Goal: Task Accomplishment & Management: Manage account settings

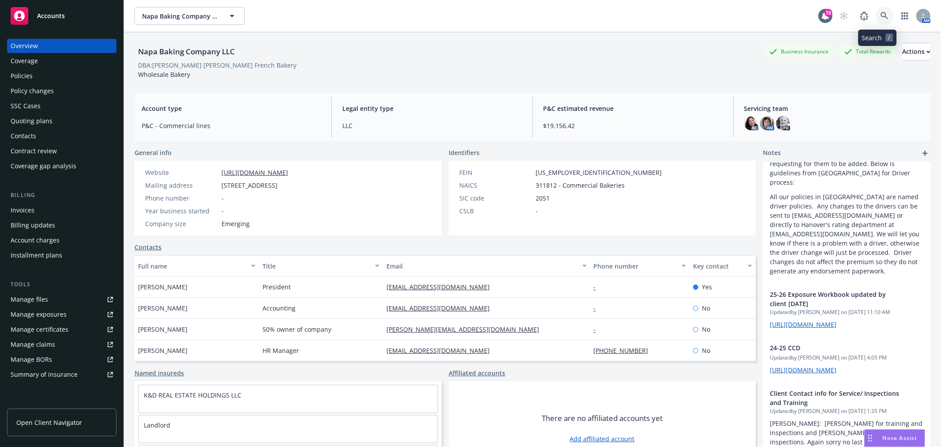
click at [881, 15] on icon at bounding box center [885, 16] width 8 height 8
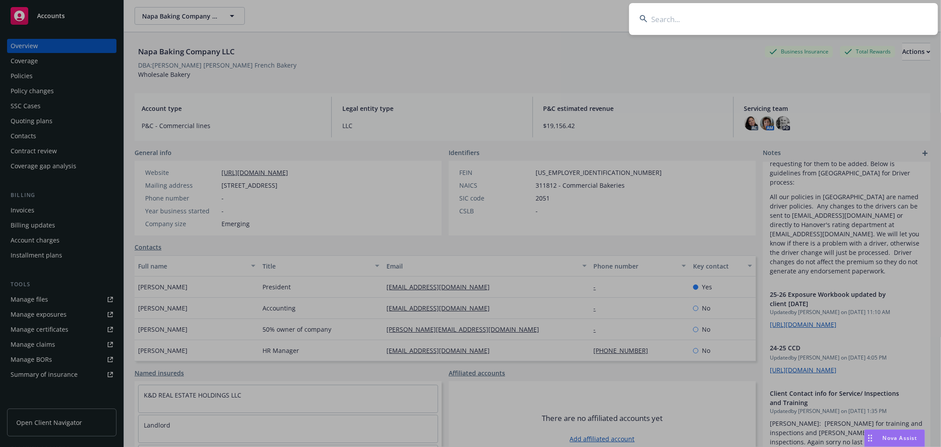
click at [716, 24] on input at bounding box center [783, 19] width 309 height 32
type input "s"
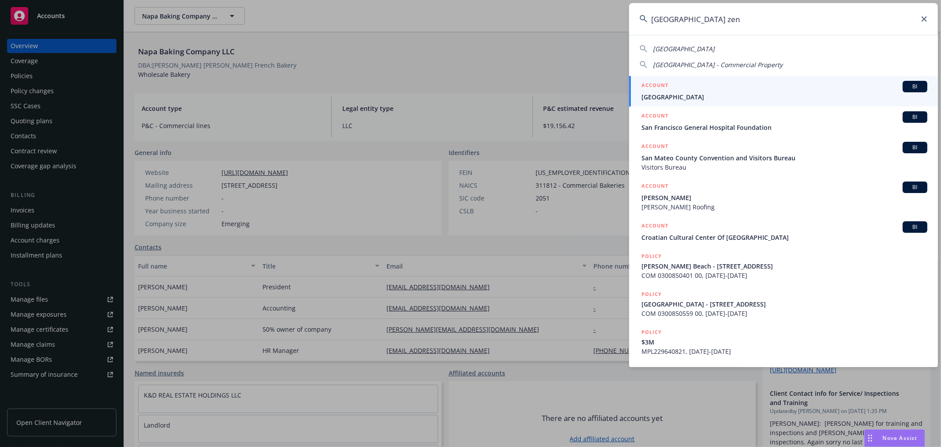
type input "san francisco zen"
click at [702, 94] on span "[GEOGRAPHIC_DATA]" at bounding box center [785, 96] width 286 height 9
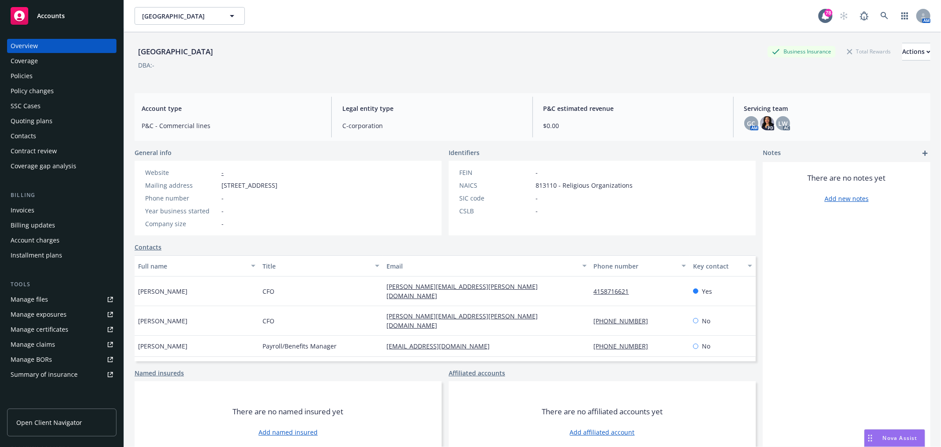
click at [38, 77] on div "Policies" at bounding box center [62, 76] width 102 height 14
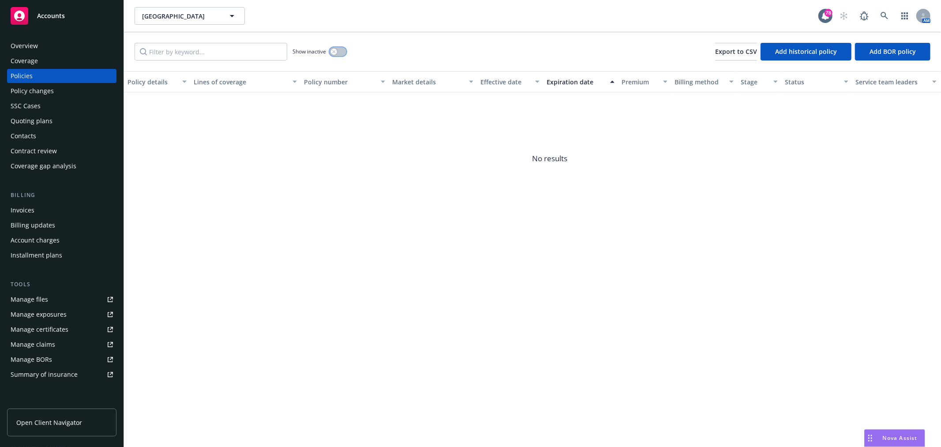
click at [335, 53] on div "button" at bounding box center [334, 52] width 6 height 6
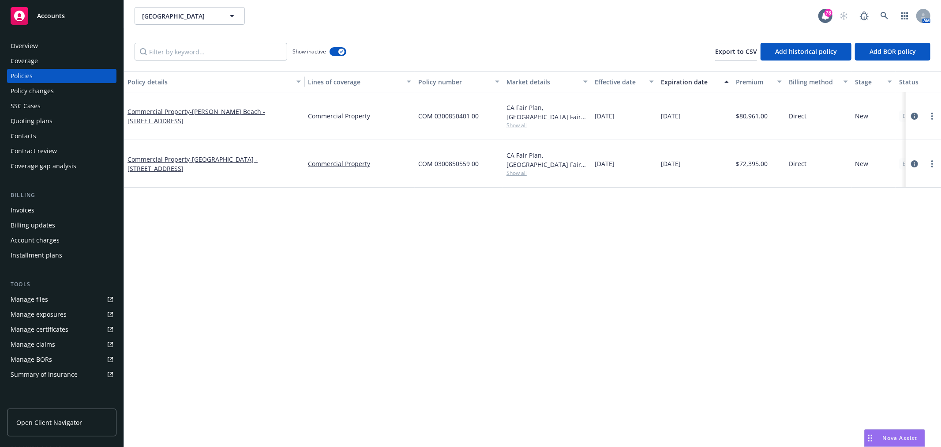
drag, startPoint x: 187, startPoint y: 80, endPoint x: 301, endPoint y: 93, distance: 115.0
click at [301, 93] on div "Policy details Lines of coverage Policy number Market details Effective date Ex…" at bounding box center [532, 259] width 817 height 376
click at [245, 155] on span "- Carmel Valley - 47791 Tassajara Rd." at bounding box center [193, 164] width 130 height 18
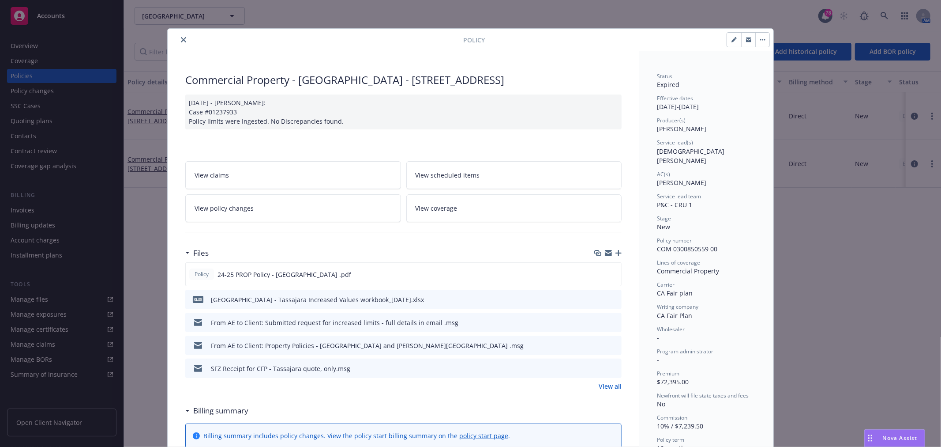
click at [611, 383] on link "View all" at bounding box center [610, 385] width 23 height 9
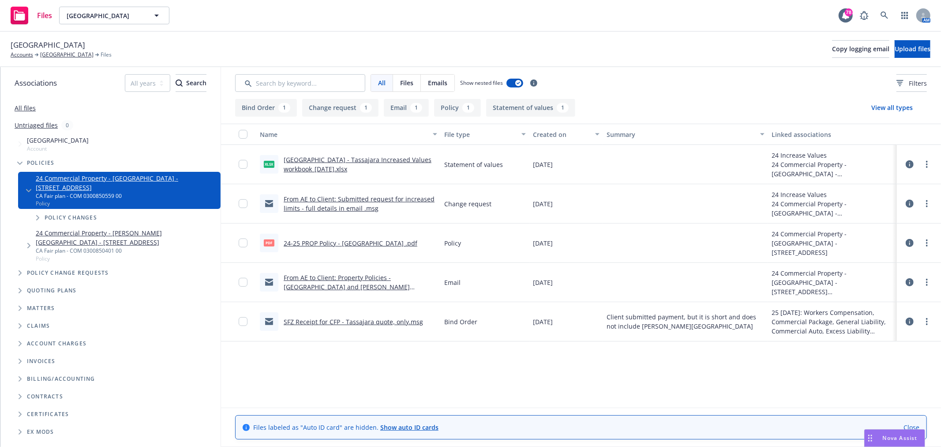
click at [287, 200] on link "From AE to Client: Submitted request for increased limits - full details in ema…" at bounding box center [359, 204] width 151 height 18
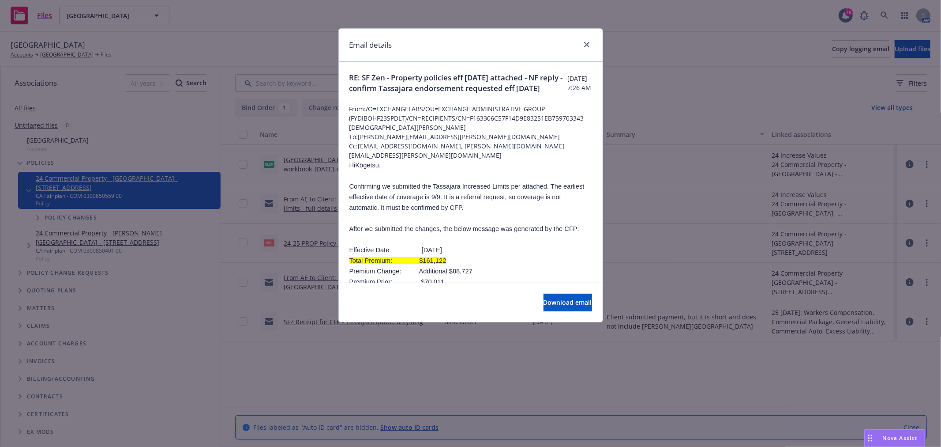
scroll to position [49, 0]
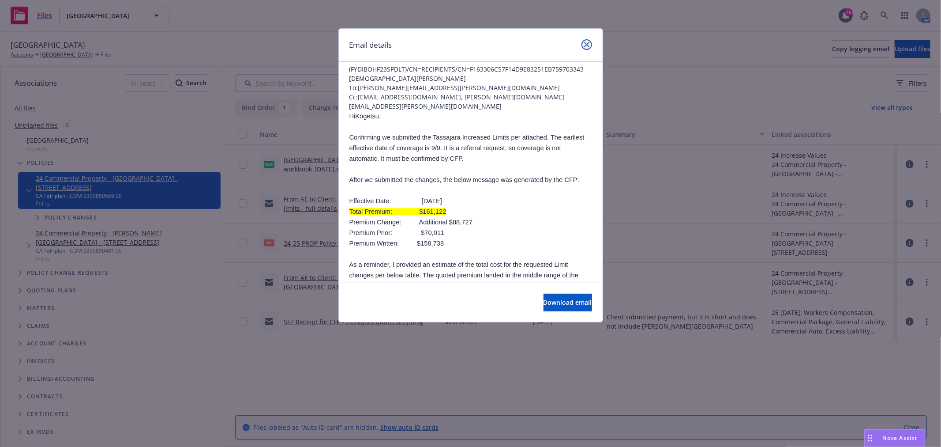
click at [589, 42] on link "close" at bounding box center [587, 44] width 11 height 11
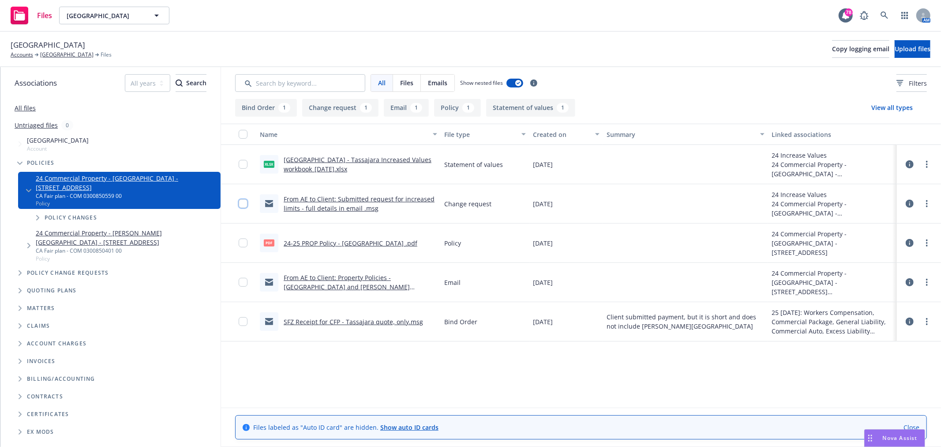
click at [244, 201] on input "checkbox" at bounding box center [243, 203] width 9 height 9
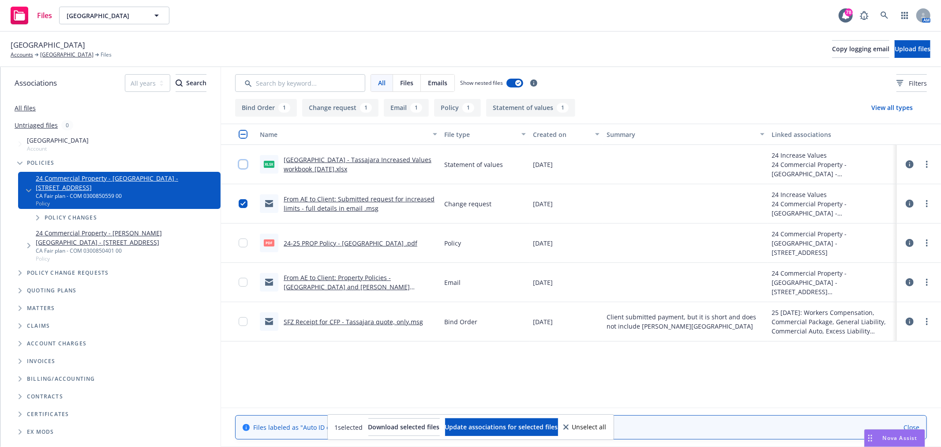
click at [245, 164] on input "checkbox" at bounding box center [243, 164] width 9 height 9
click at [497, 420] on button "Update associations for selected files" at bounding box center [501, 427] width 113 height 18
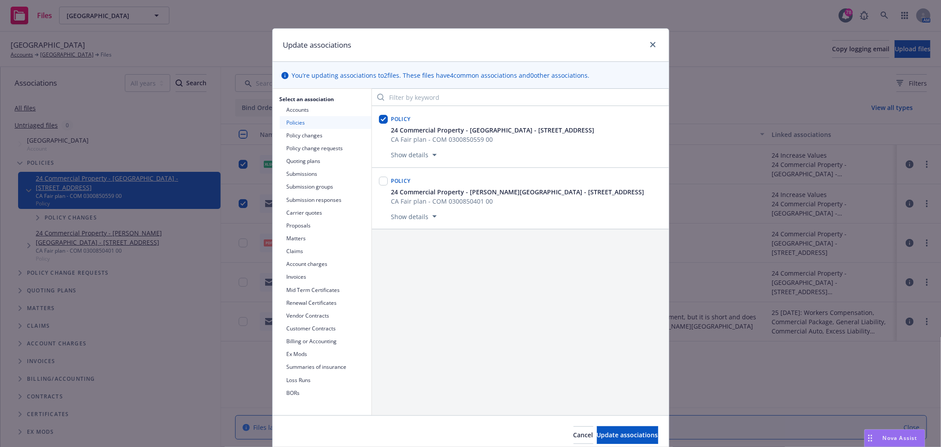
click at [312, 136] on button "Policy changes" at bounding box center [326, 135] width 92 height 13
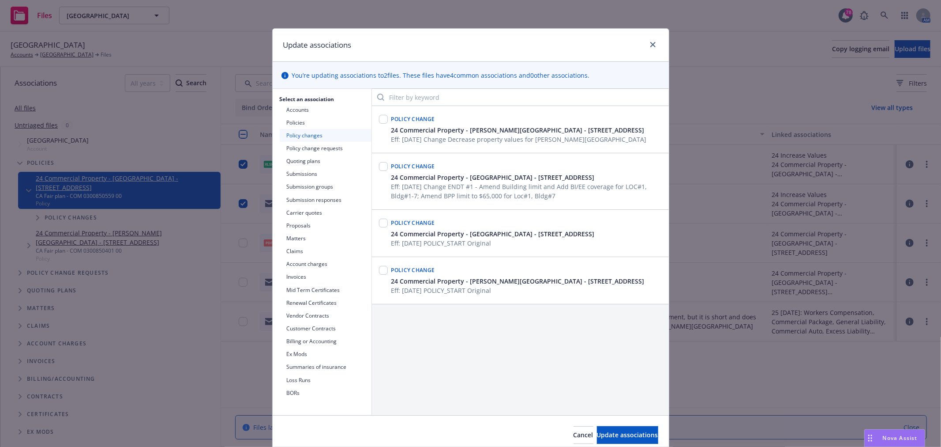
click at [308, 149] on button "Policy change requests" at bounding box center [326, 148] width 92 height 13
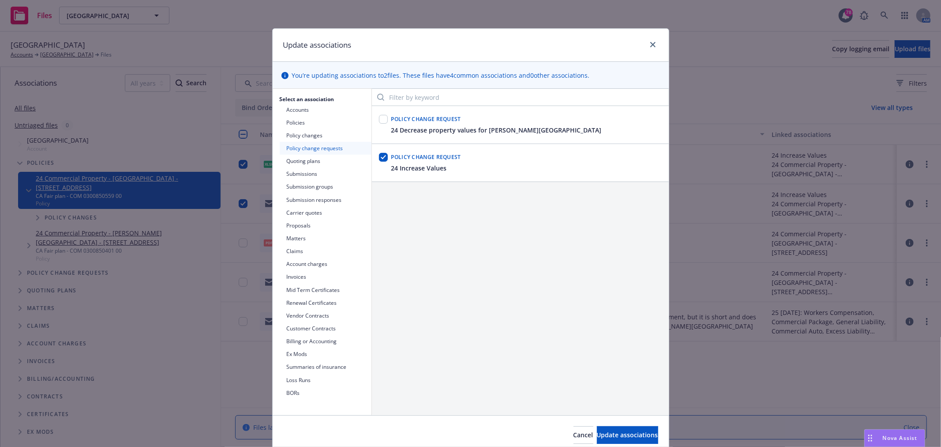
click at [310, 132] on button "Policy changes" at bounding box center [326, 135] width 92 height 13
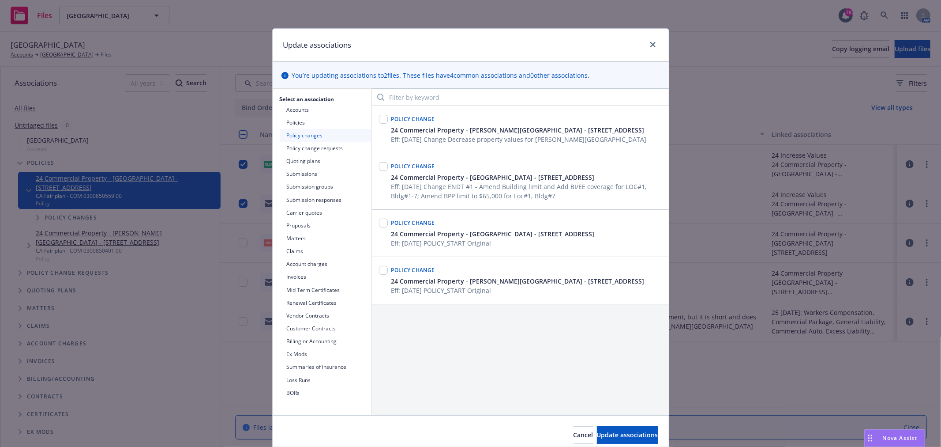
click at [292, 118] on button "Policies" at bounding box center [326, 122] width 92 height 13
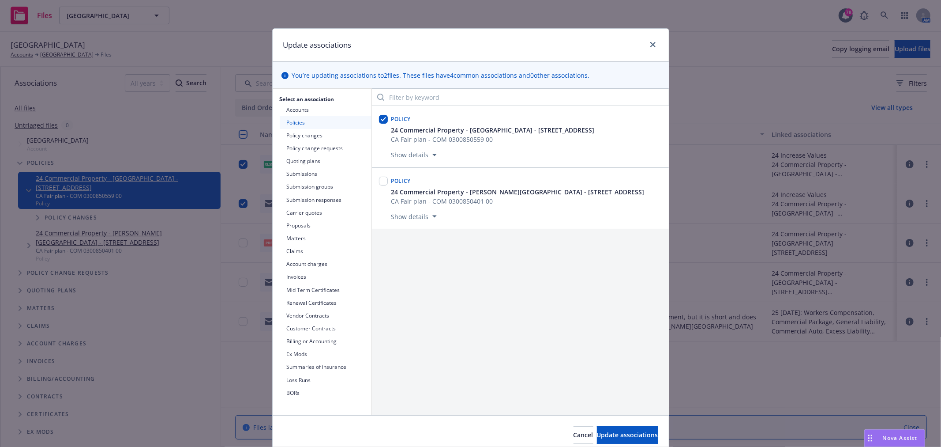
click at [427, 155] on button "Show details" at bounding box center [414, 155] width 53 height 11
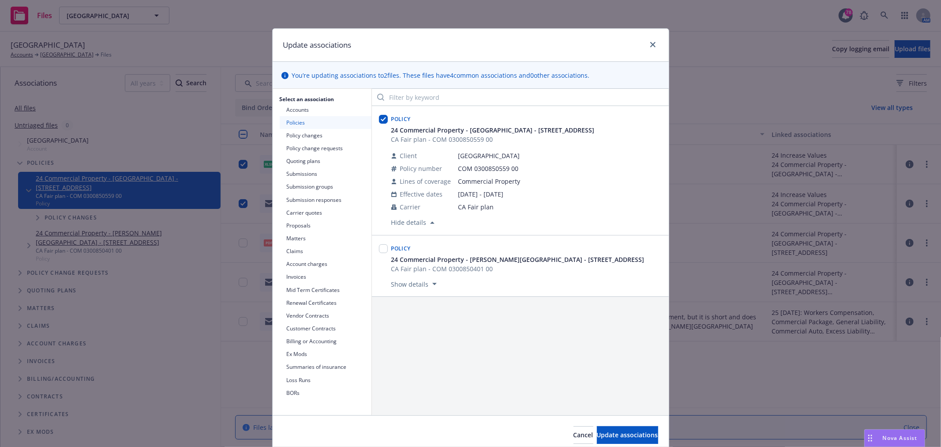
click at [316, 134] on button "Policy changes" at bounding box center [326, 135] width 92 height 13
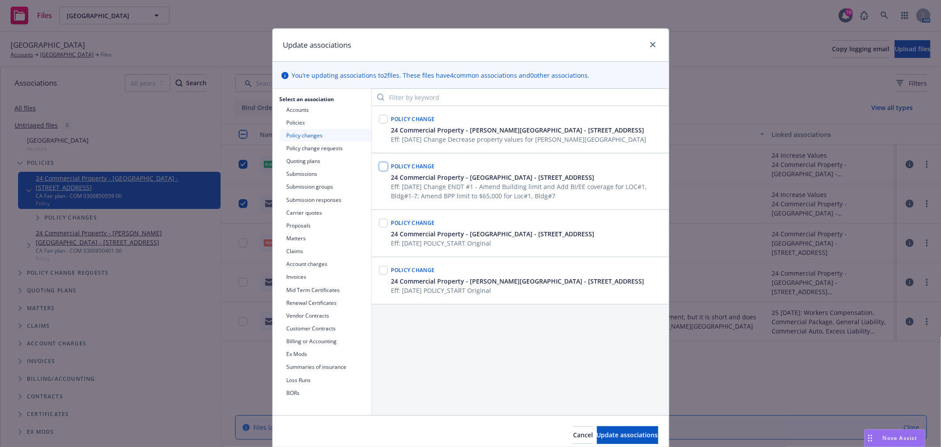
click at [379, 169] on input "checkbox" at bounding box center [383, 166] width 9 height 9
checkbox input "true"
click at [624, 435] on span "Update associations" at bounding box center [627, 434] width 61 height 8
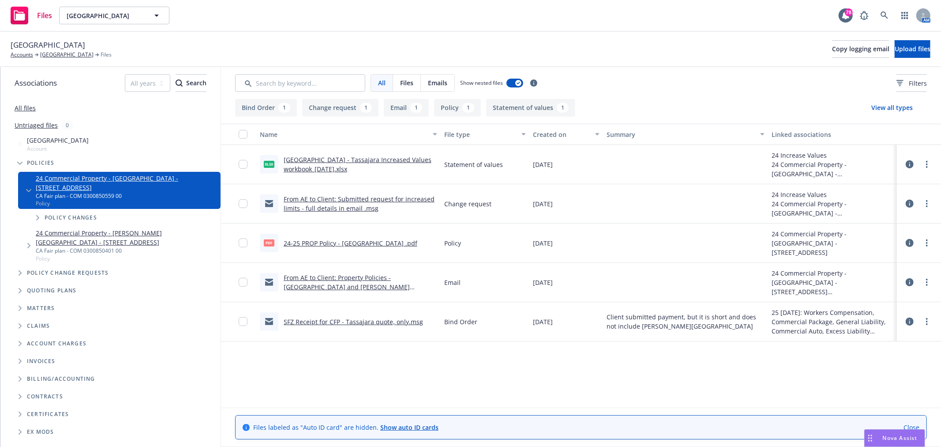
click at [331, 172] on link "[GEOGRAPHIC_DATA] - Tassajara Increased Values workbook_[DATE].xlsx" at bounding box center [358, 164] width 148 height 18
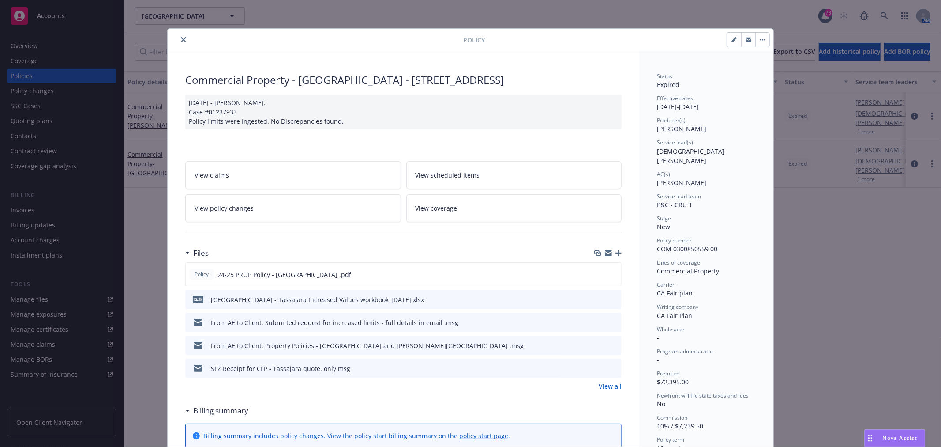
click at [240, 207] on span "View policy changes" at bounding box center [224, 207] width 59 height 9
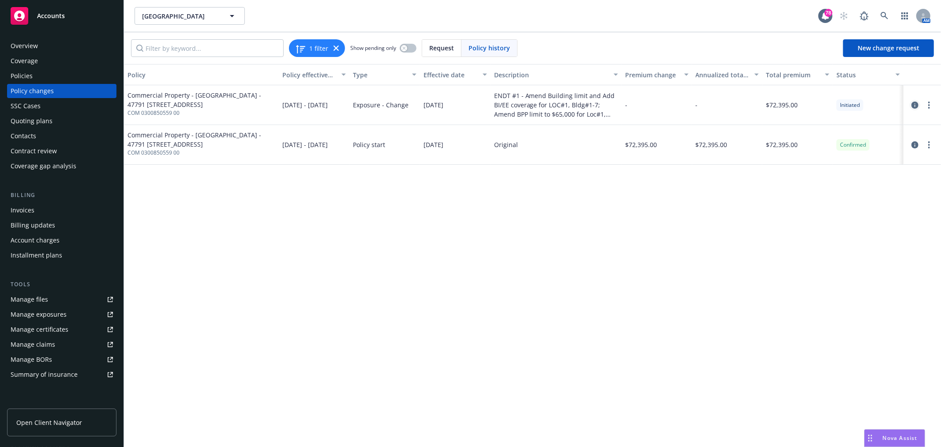
click at [915, 102] on icon "circleInformation" at bounding box center [915, 105] width 7 height 7
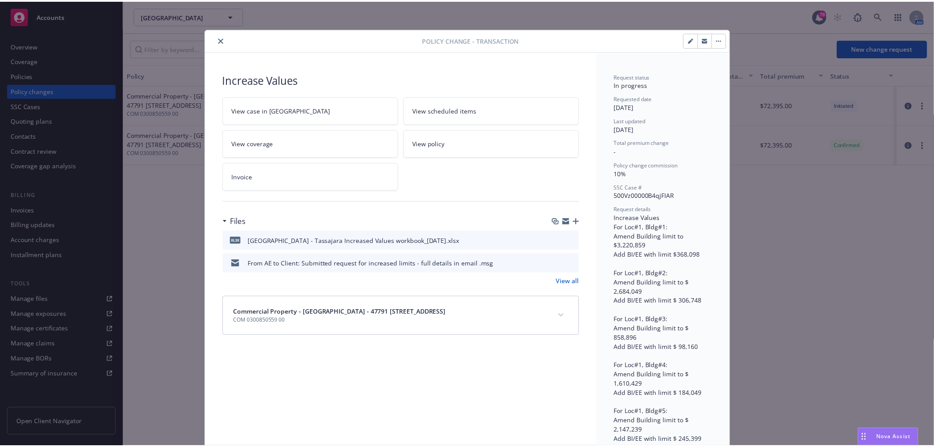
scroll to position [26, 0]
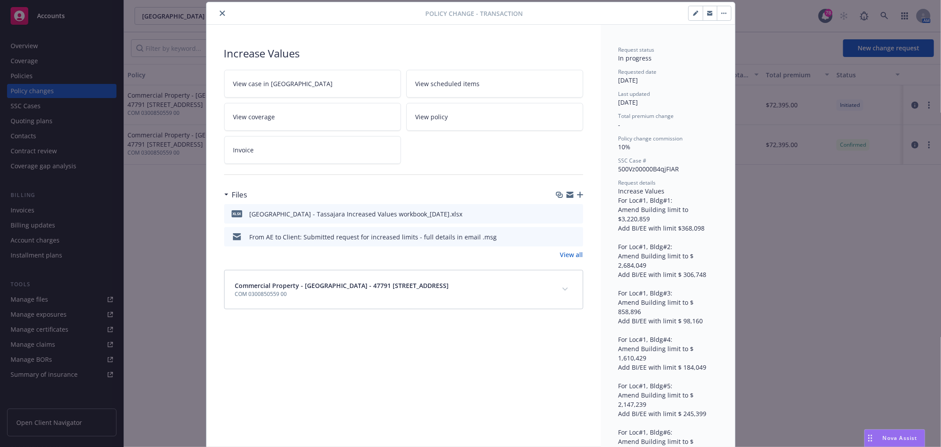
click at [724, 11] on button "button" at bounding box center [724, 13] width 14 height 14
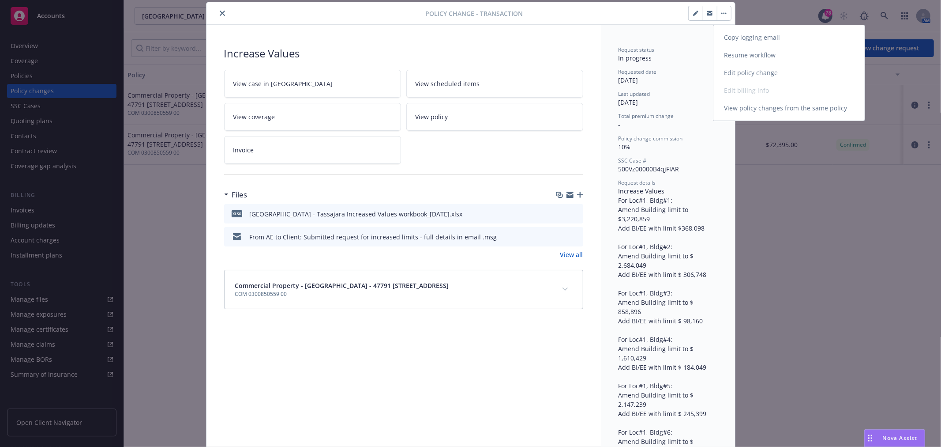
click at [779, 56] on link "Resume workflow" at bounding box center [789, 55] width 151 height 18
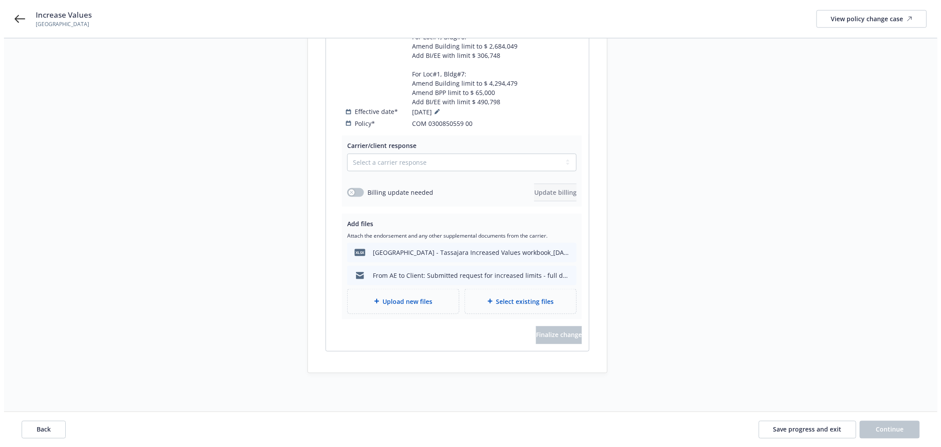
scroll to position [386, 0]
click at [393, 153] on select "Select a carrier response Accepted Accepted with revision No endorsement needed…" at bounding box center [457, 162] width 229 height 18
click at [330, 144] on div "Carrier/client response Select a carrier response Accepted Accepted with revisi…" at bounding box center [453, 242] width 263 height 215
click at [435, 109] on icon at bounding box center [433, 111] width 4 height 4
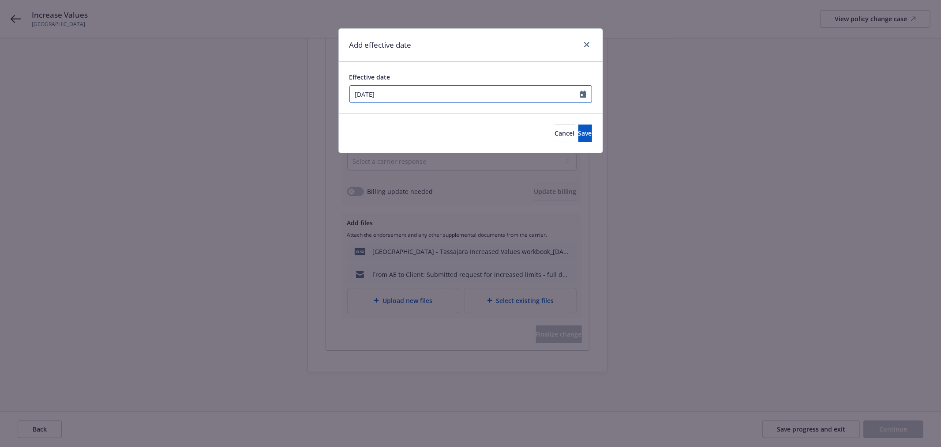
click at [432, 98] on input "09/09/2024" at bounding box center [465, 94] width 230 height 17
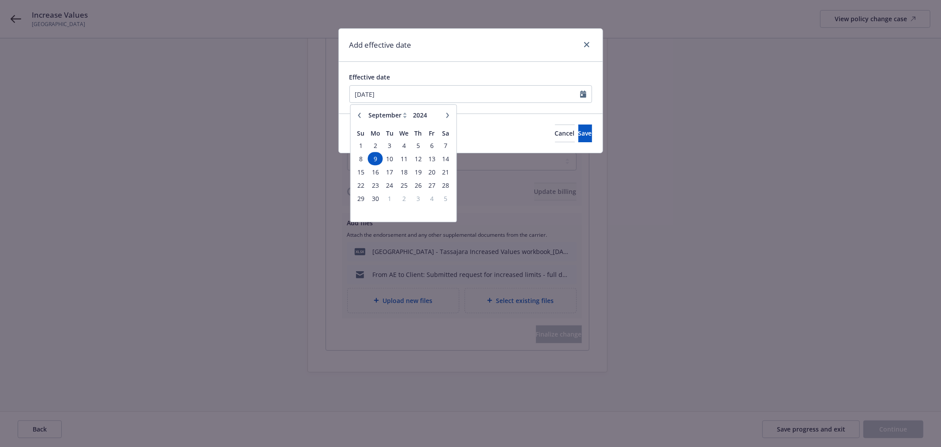
click at [447, 113] on icon "button" at bounding box center [447, 115] width 5 height 5
select select "11"
click at [443, 156] on span "9" at bounding box center [446, 158] width 12 height 11
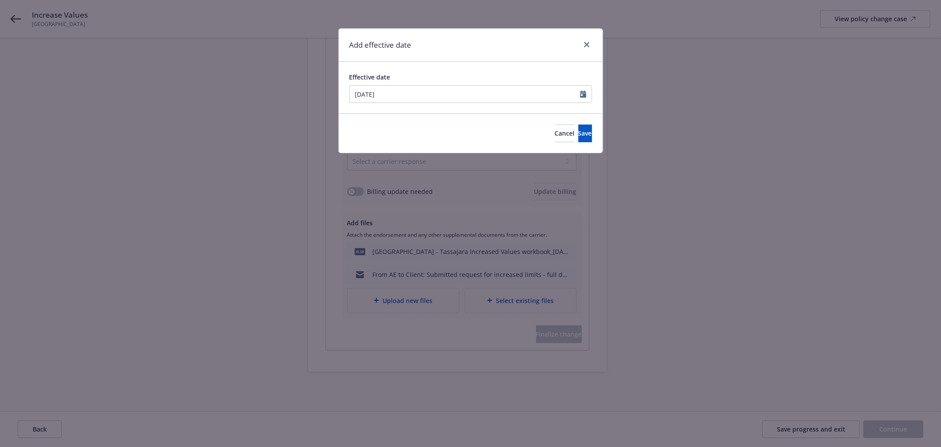
type input "11/09/2024"
click at [584, 132] on button "Save" at bounding box center [586, 133] width 14 height 18
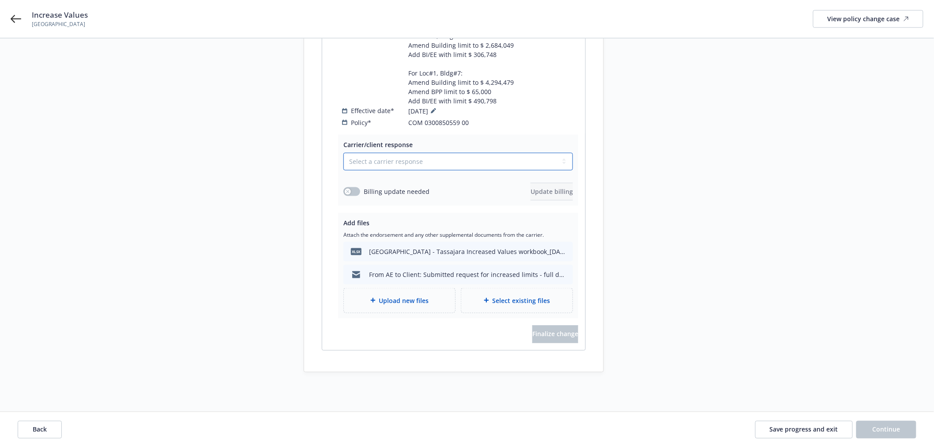
click at [408, 153] on select "Select a carrier response Accepted Accepted with revision No endorsement needed…" at bounding box center [457, 162] width 229 height 18
select select "ACCEPTED"
click at [343, 153] on select "Select a carrier response Accepted Accepted with revision No endorsement needed…" at bounding box center [457, 162] width 229 height 18
click at [271, 165] on div "Start request Request details Review request 4 Confirmation 5 Finalize policy c…" at bounding box center [237, 30] width 97 height 685
click at [389, 187] on span "Billing update needed" at bounding box center [397, 191] width 66 height 9
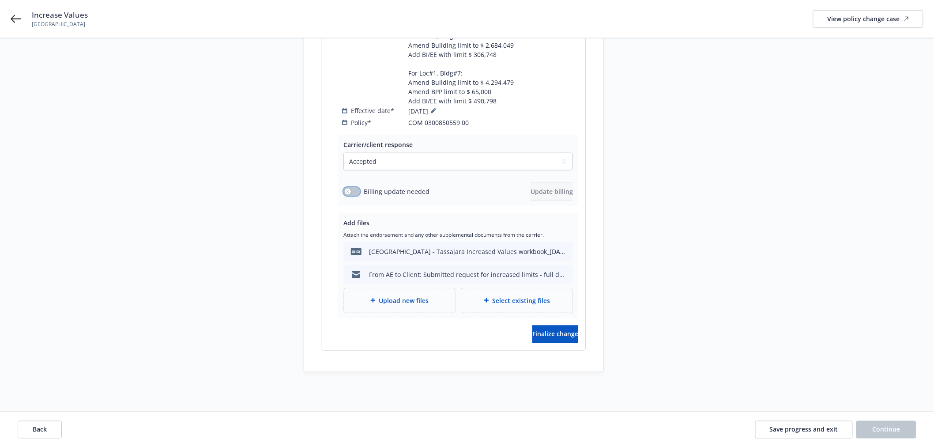
click at [355, 187] on button "button" at bounding box center [351, 191] width 17 height 9
click at [535, 187] on span "Update billing" at bounding box center [551, 191] width 42 height 8
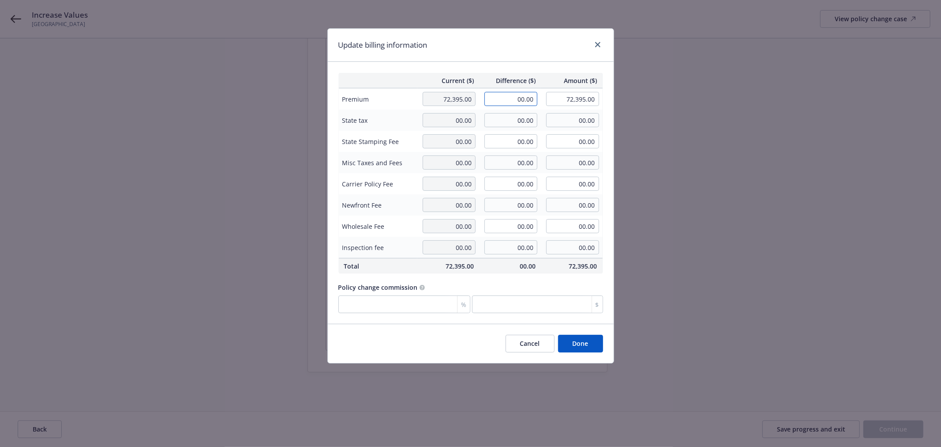
drag, startPoint x: 508, startPoint y: 98, endPoint x: 534, endPoint y: 98, distance: 26.0
click at [534, 98] on input "00.00" at bounding box center [511, 99] width 53 height 14
type input "70,004.00"
type input "142,399.00"
click at [589, 342] on button "Done" at bounding box center [580, 344] width 45 height 18
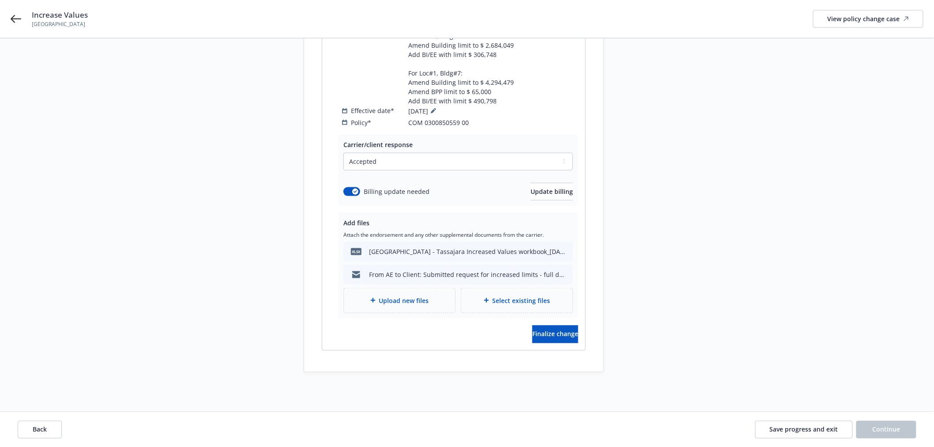
click at [427, 296] on span "Upload new files" at bounding box center [404, 300] width 50 height 9
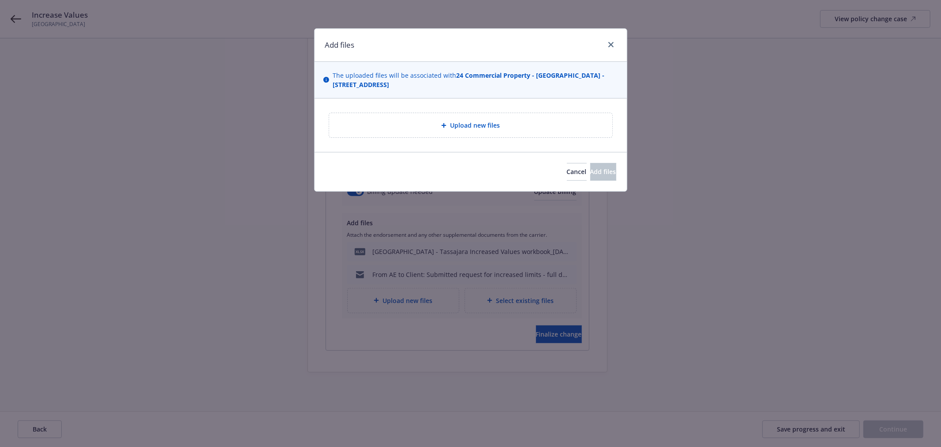
click at [523, 124] on div "Upload new files" at bounding box center [470, 125] width 269 height 10
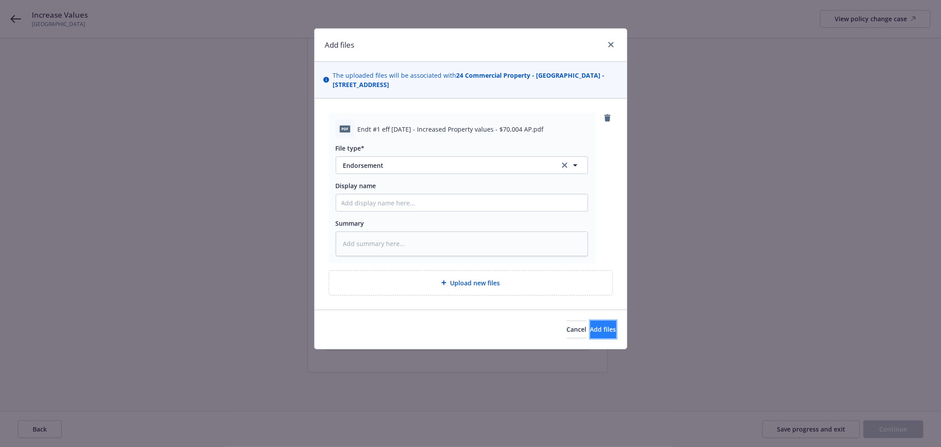
click at [591, 327] on span "Add files" at bounding box center [604, 329] width 26 height 8
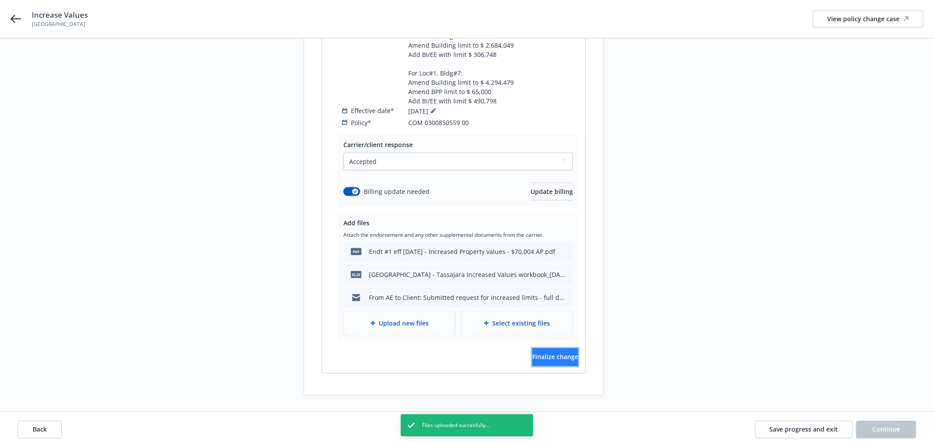
click at [532, 353] on span "Finalize change" at bounding box center [555, 357] width 46 height 8
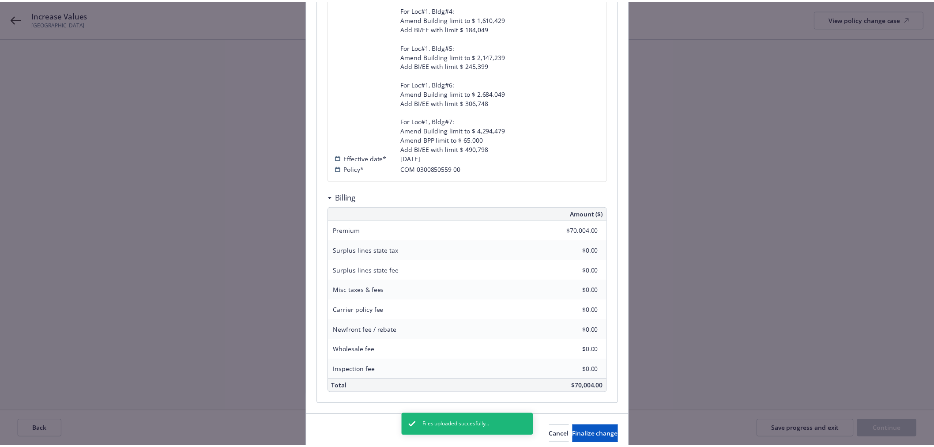
scroll to position [384, 0]
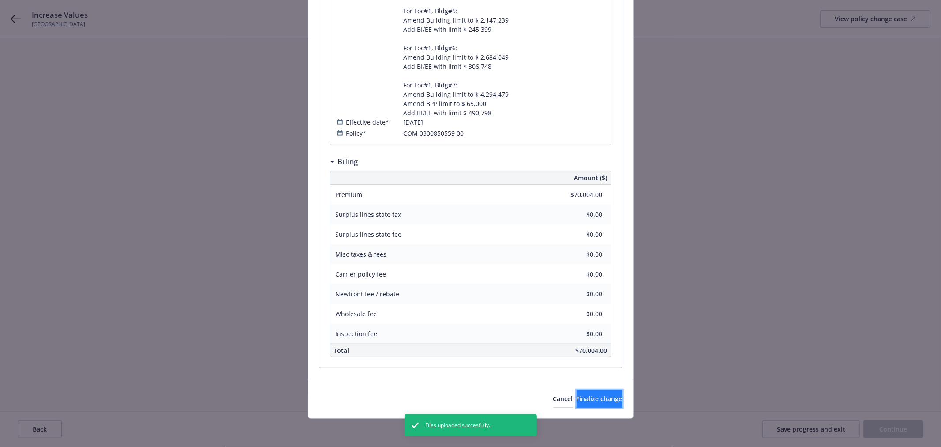
click at [602, 401] on span "Finalize change" at bounding box center [600, 398] width 46 height 8
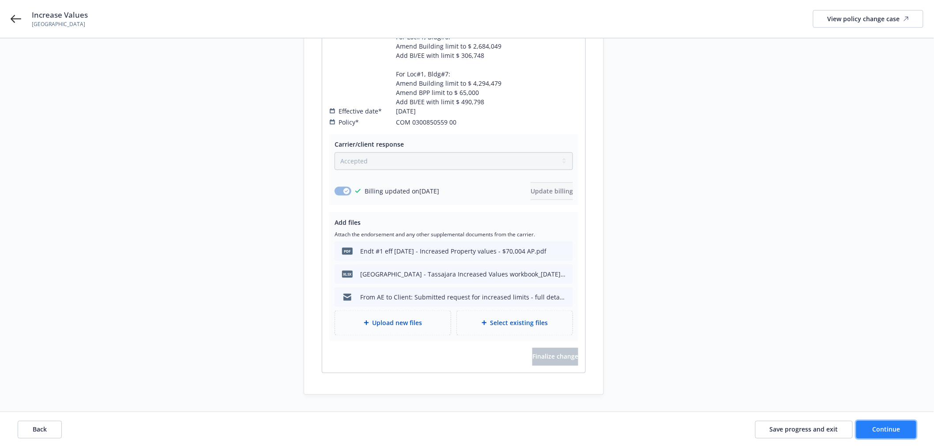
click at [892, 432] on span "Continue" at bounding box center [887, 429] width 28 height 8
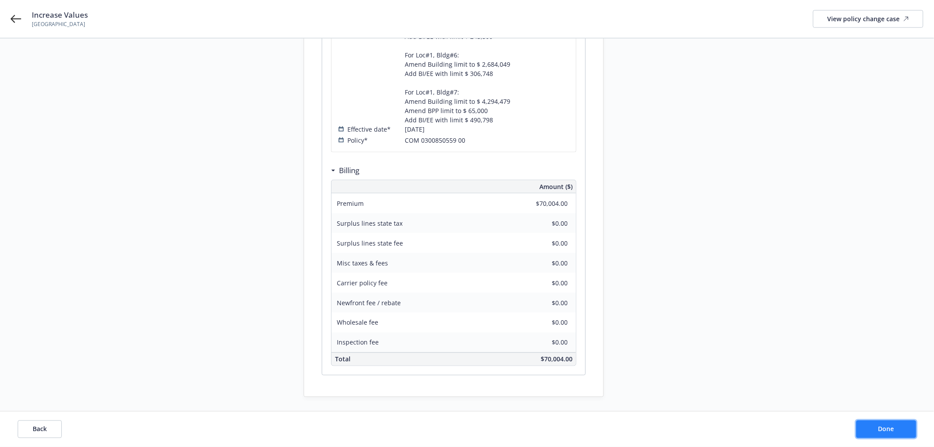
click at [892, 432] on span "Done" at bounding box center [886, 429] width 16 height 8
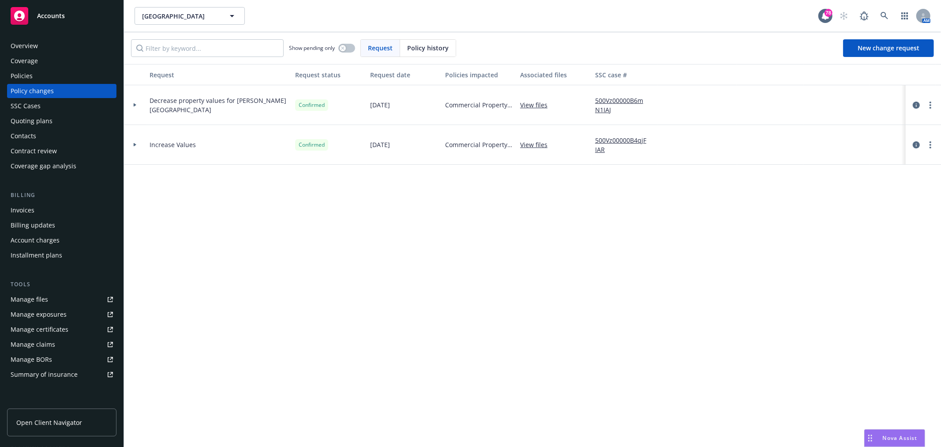
click at [64, 75] on div "Policies" at bounding box center [62, 76] width 102 height 14
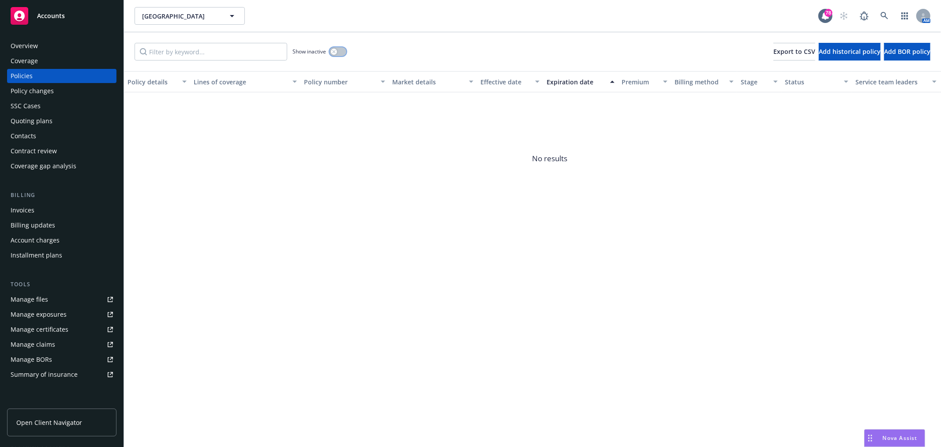
click at [338, 56] on button "button" at bounding box center [338, 51] width 17 height 9
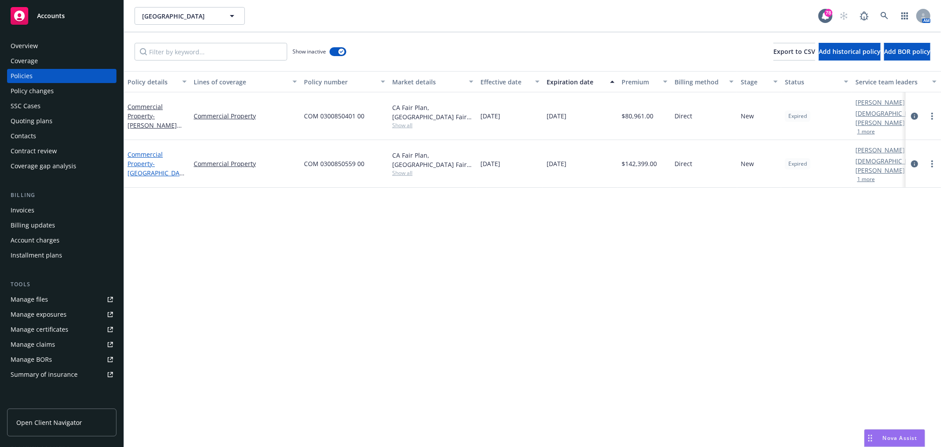
click at [150, 160] on span "- Carmel Valley - 47791 Tassajara Rd." at bounding box center [156, 177] width 57 height 36
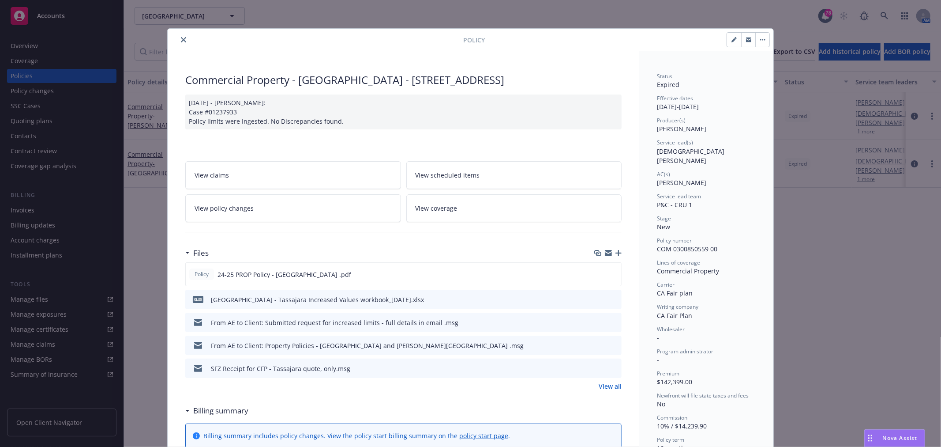
scroll to position [26, 0]
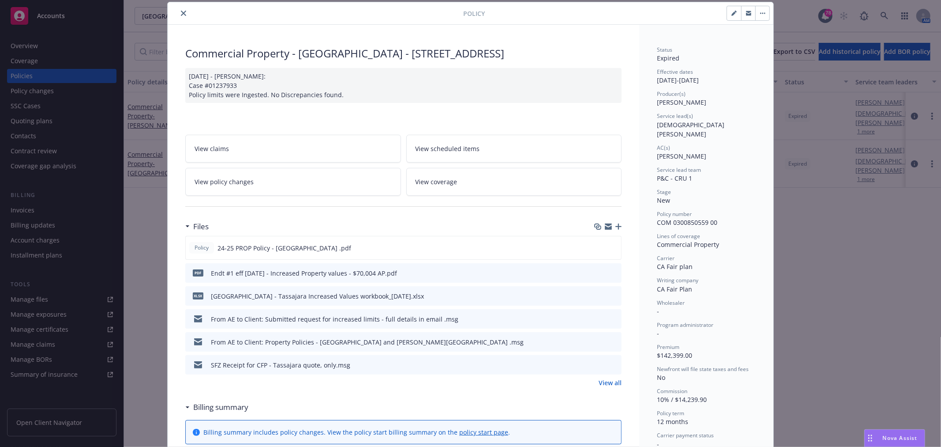
click at [312, 181] on link "View policy changes" at bounding box center [293, 182] width 216 height 28
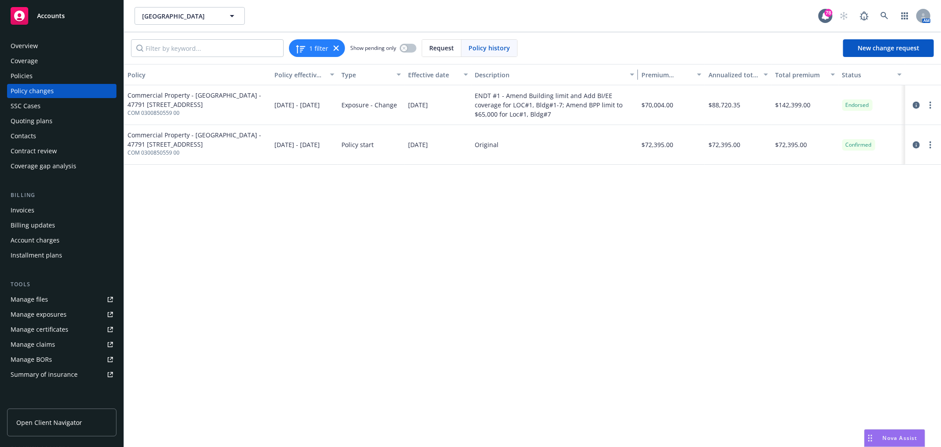
drag, startPoint x: 621, startPoint y: 78, endPoint x: 663, endPoint y: 78, distance: 41.9
click at [663, 78] on div "Policy Policy effective dates Type Effective date Description Premium change An…" at bounding box center [532, 74] width 817 height 21
click at [911, 105] on link "circleInformation" at bounding box center [916, 105] width 11 height 11
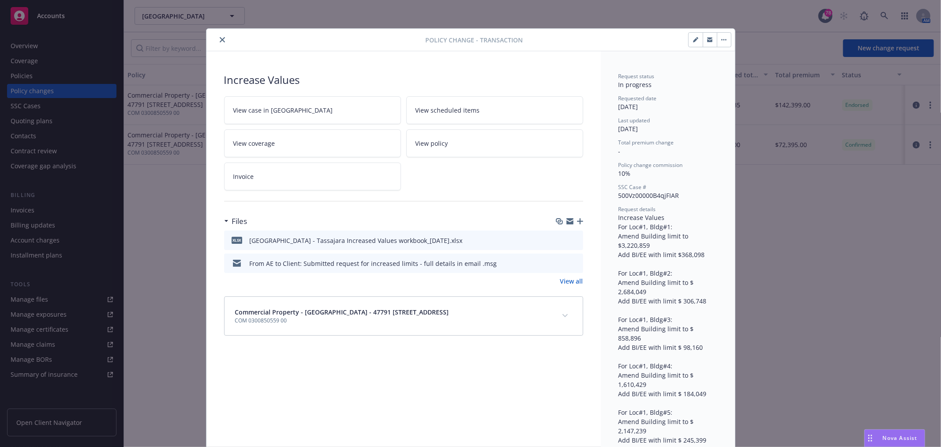
scroll to position [26, 0]
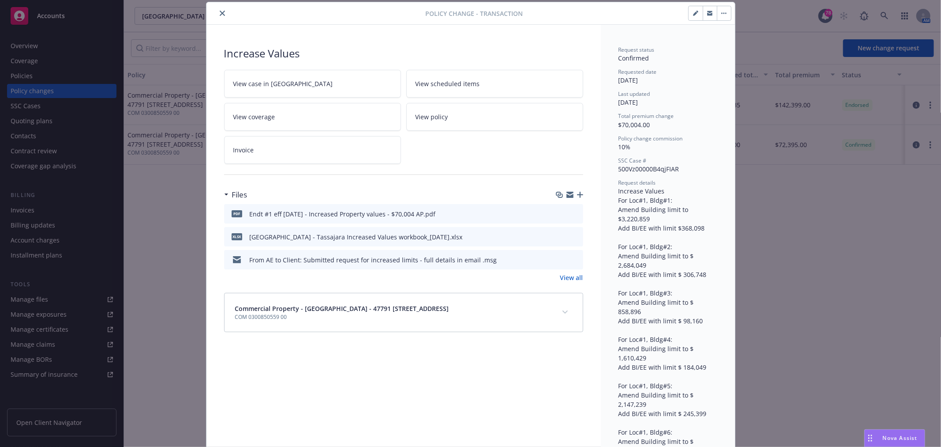
click at [689, 11] on button "button" at bounding box center [696, 13] width 14 height 14
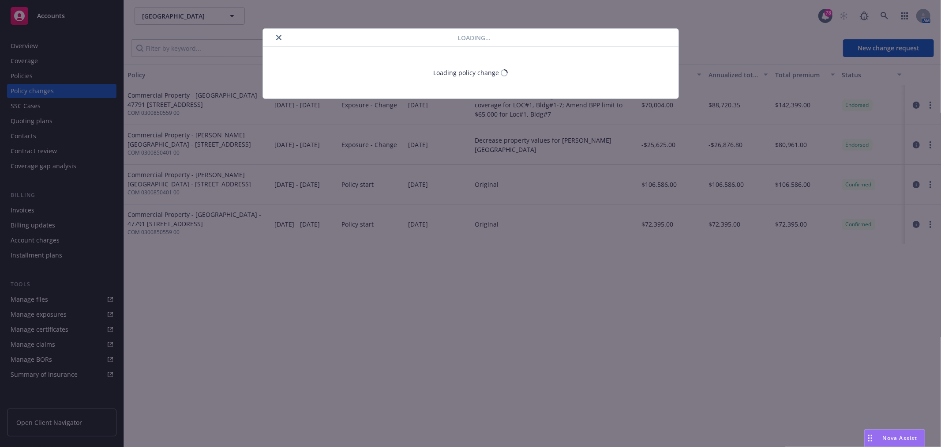
type textarea "x"
select select "ACCEPTED"
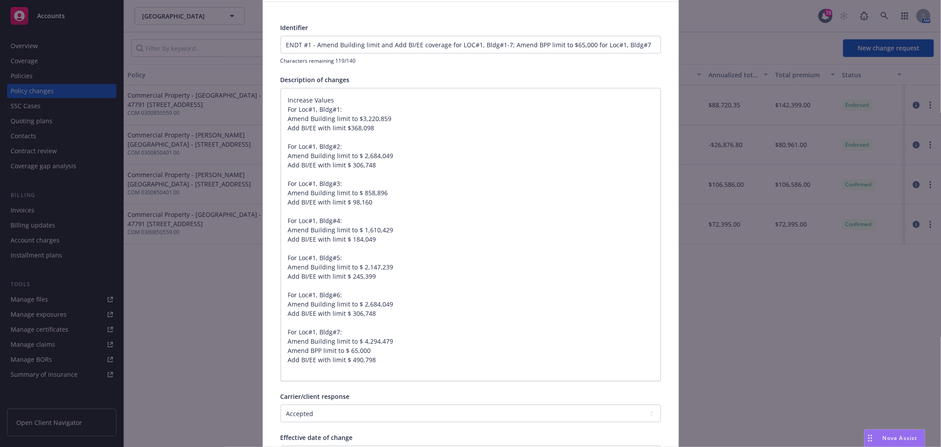
scroll to position [26, 0]
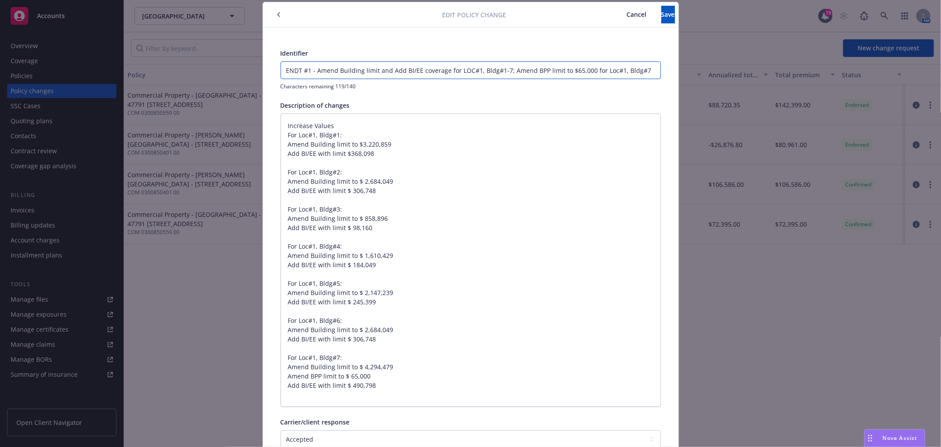
click at [475, 68] on input "ENDT #1 - Amend Building limit and Add BI/EE coverage for LOC#1, Bldg#1-7; Amen…" at bounding box center [471, 70] width 380 height 17
click at [335, 68] on input "ENDT #1 - Amend Building limit and Add BI/EE coverage for LOC#1, Bldg#1-7; Amen…" at bounding box center [471, 70] width 380 height 17
type textarea "x"
type input "ENDT #1 - AmendBuilding limit and Add BI/EE coverage for LOC#1, Bldg#1-7; Amend…"
type textarea "x"
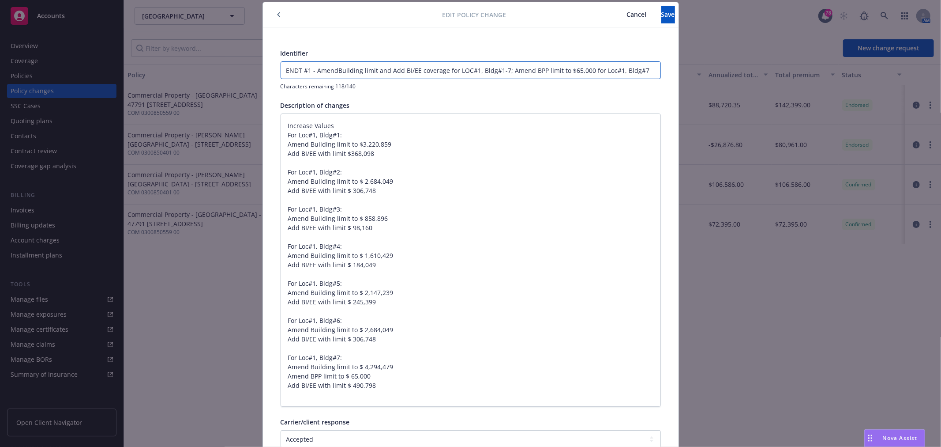
type input "ENDT #1 - AmenBuilding limit and Add BI/EE coverage for LOC#1, Bldg#1-7; Amend …"
type textarea "x"
type input "ENDT #1 - AmeBuilding limit and Add BI/EE coverage for LOC#1, Bldg#1-7; Amend B…"
type textarea "x"
type input "ENDT #1 - AmBuilding limit and Add BI/EE coverage for LOC#1, Bldg#1-7; Amend BP…"
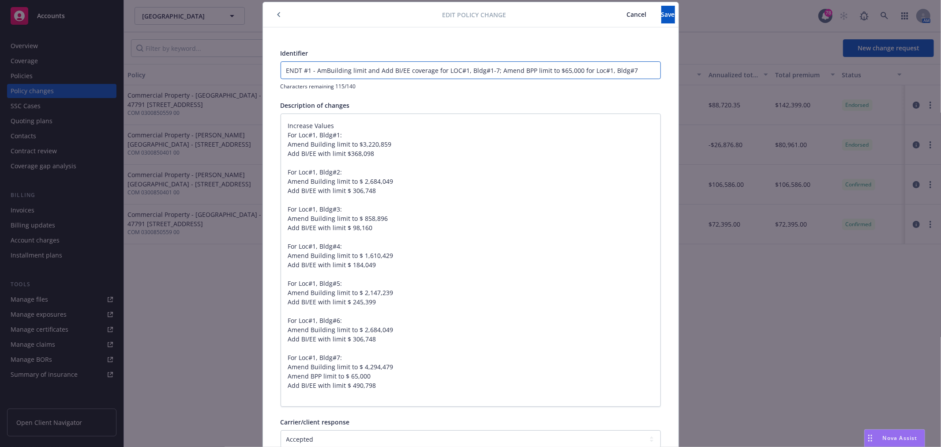
type textarea "x"
type input "ENDT #1 - ABuilding limit and Add BI/EE coverage for LOC#1, Bldg#1-7; Amend BPP…"
type textarea "x"
type input "ENDT #1 - Building limit and Add BI/EE coverage for LOC#1, Bldg#1-7; Amend BPP …"
type textarea "x"
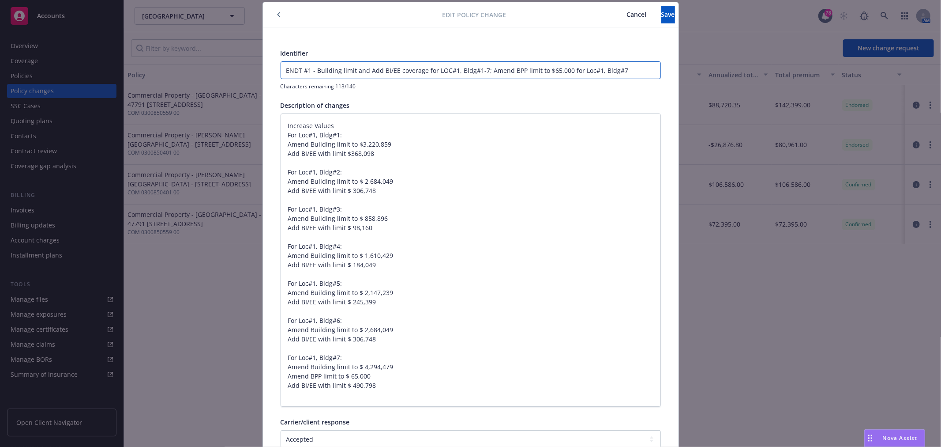
type input "ENDT #1 - IBuilding limit and Add BI/EE coverage for LOC#1, Bldg#1-7; Amend BPP…"
type textarea "x"
type input "ENDT #1 - InBuilding limit and Add BI/EE coverage for LOC#1, Bldg#1-7; Amend BP…"
type textarea "x"
type input "ENDT #1 - IncBuilding limit and Add BI/EE coverage for LOC#1, Bldg#1-7; Amend B…"
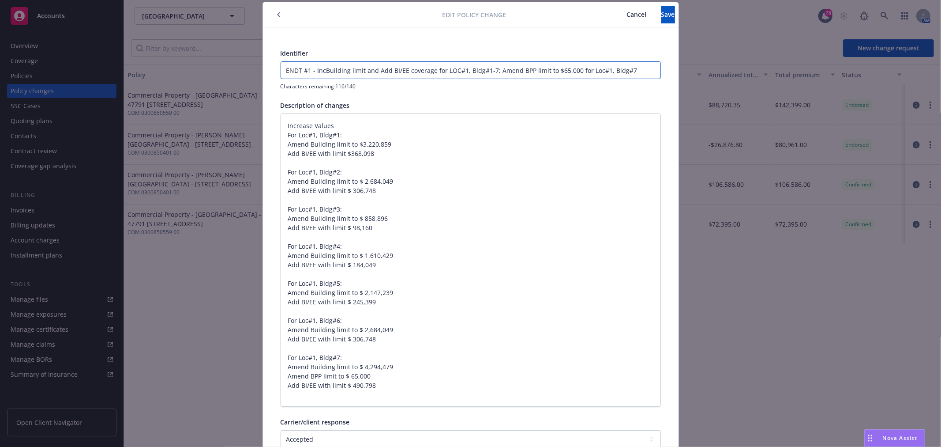
type textarea "x"
type input "ENDT #1 - IncrBuilding limit and Add BI/EE coverage for LOC#1, Bldg#1-7; Amend …"
type textarea "x"
type input "ENDT #1 - IncreBuilding limit and Add BI/EE coverage for LOC#1, Bldg#1-7; Amend…"
type textarea "x"
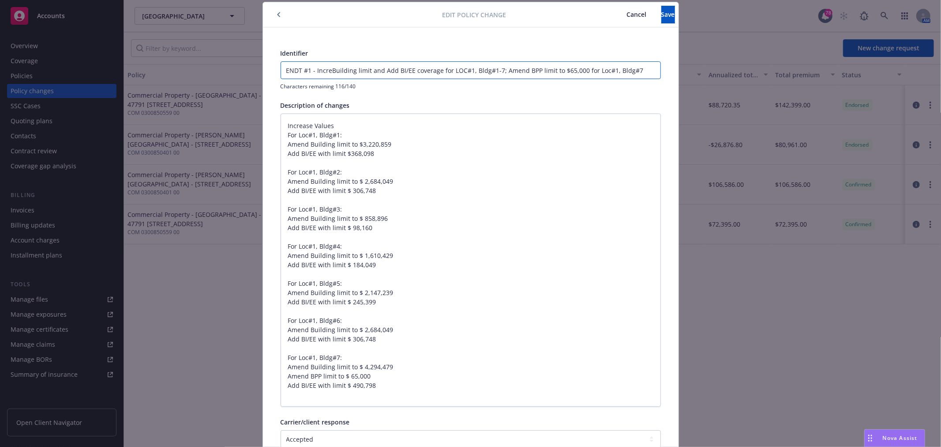
type input "ENDT #1 - IncreaBuilding limit and Add BI/EE coverage for LOC#1, Bldg#1-7; Amen…"
type textarea "x"
type input "ENDT #1 - IncreasBuilding limit and Add BI/EE coverage for LOC#1, Bldg#1-7; Ame…"
type textarea "x"
type input "ENDT #1 - IncreaseBuilding limit and Add BI/EE coverage for LOC#1, Bldg#1-7; Am…"
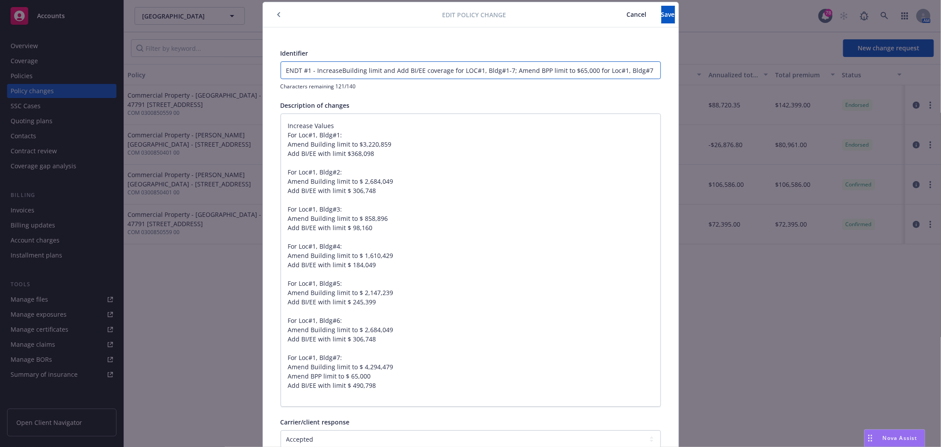
type textarea "x"
type input "ENDT #1 - Increase Building limit and Add BI/EE coverage for LOC#1, Bldg#1-7; A…"
click at [451, 67] on input "ENDT #1 - Increase Building limit and Add BI/EE coverage for LOC#1, Bldg#1-7; A…" at bounding box center [471, 70] width 380 height 17
click at [449, 70] on input "ENDT #1 - Increase Building limit and Add BI/EE coverage for LOC#1, Bldg#1-7; A…" at bounding box center [471, 70] width 380 height 17
click at [448, 71] on input "ENDT #1 - Increase Building limit and Add BI/EE coverage for LOC#1, Bldg#1-7; A…" at bounding box center [471, 70] width 380 height 17
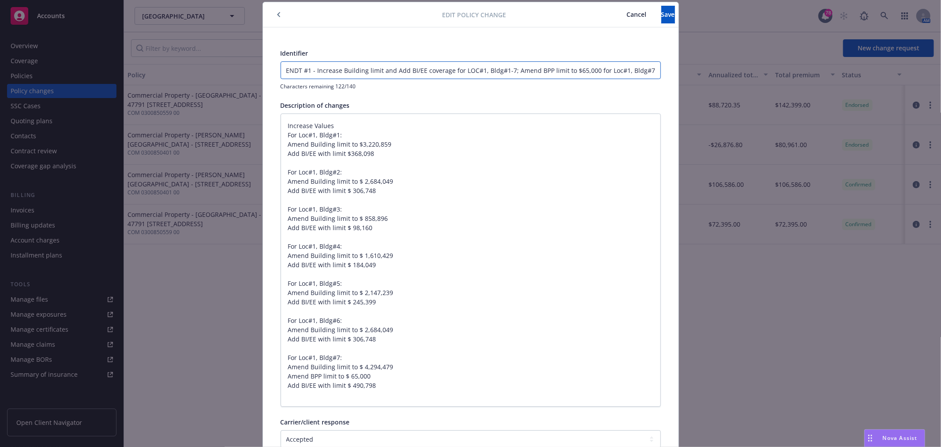
click at [651, 67] on input "ENDT #1 - Increase Building limit and Add BI/EE coverage for LOC#1, Bldg#1-7; A…" at bounding box center [471, 70] width 380 height 17
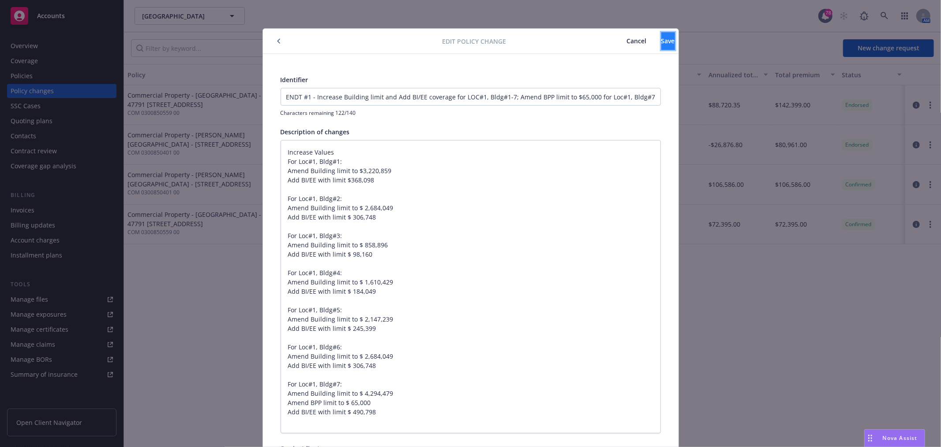
click at [662, 42] on button "Save" at bounding box center [669, 41] width 14 height 18
click at [662, 40] on span "Save" at bounding box center [669, 41] width 14 height 8
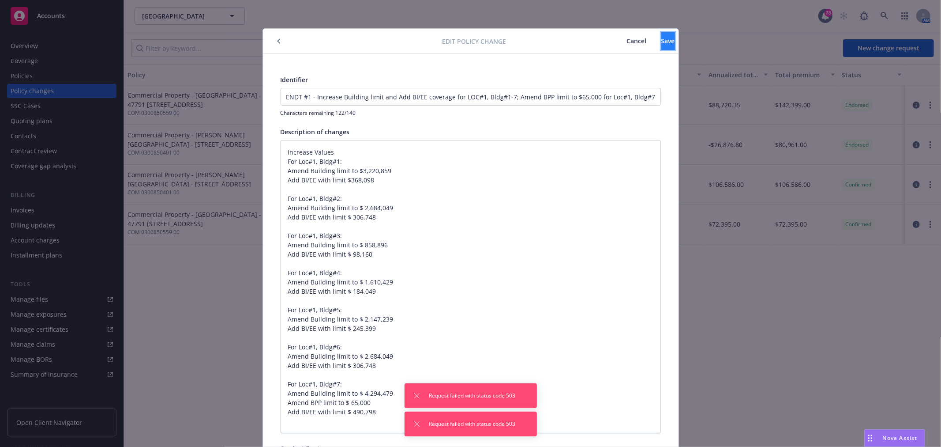
click at [662, 34] on button "Save" at bounding box center [669, 41] width 14 height 18
type textarea "x"
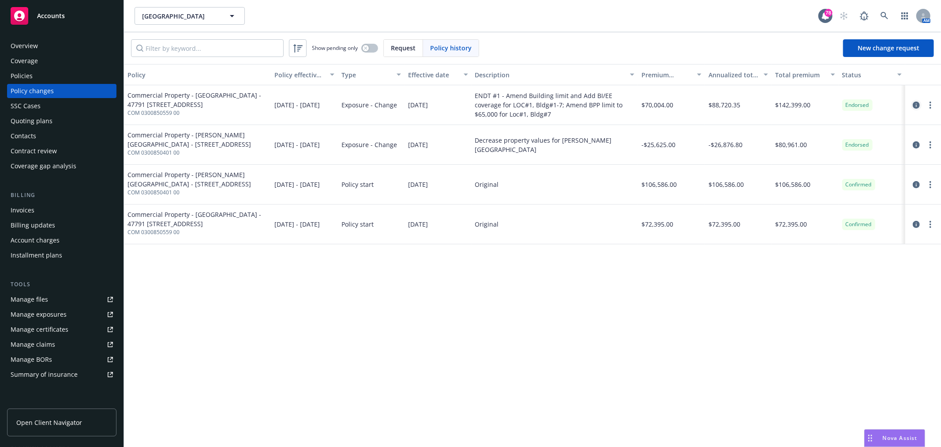
click at [918, 108] on icon "circleInformation" at bounding box center [916, 105] width 7 height 7
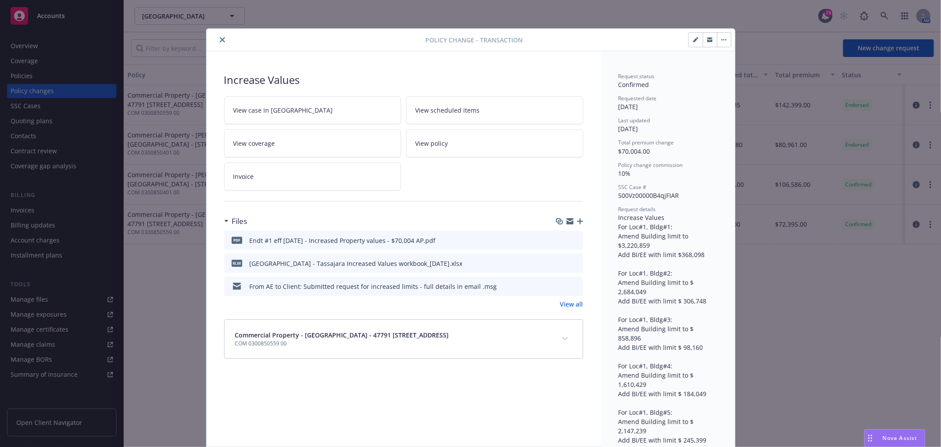
scroll to position [26, 0]
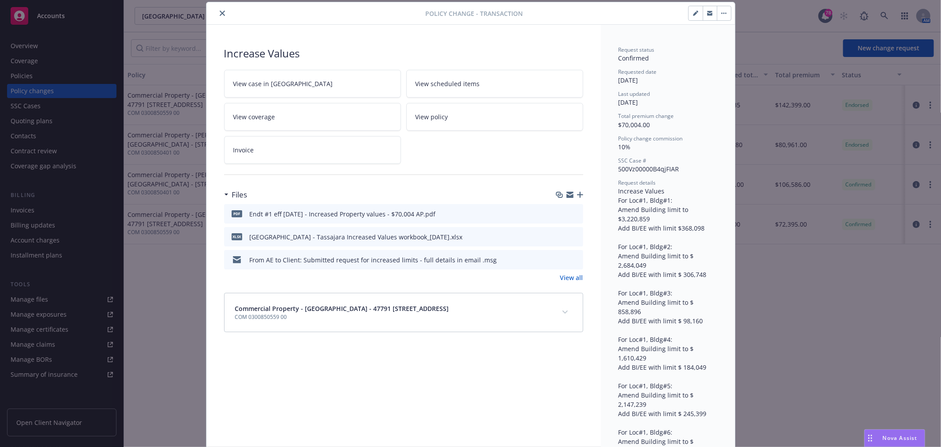
click at [302, 83] on link "View case in SSC" at bounding box center [312, 84] width 177 height 28
click at [291, 118] on link "View coverage" at bounding box center [312, 117] width 177 height 28
click at [217, 12] on button "close" at bounding box center [222, 13] width 11 height 11
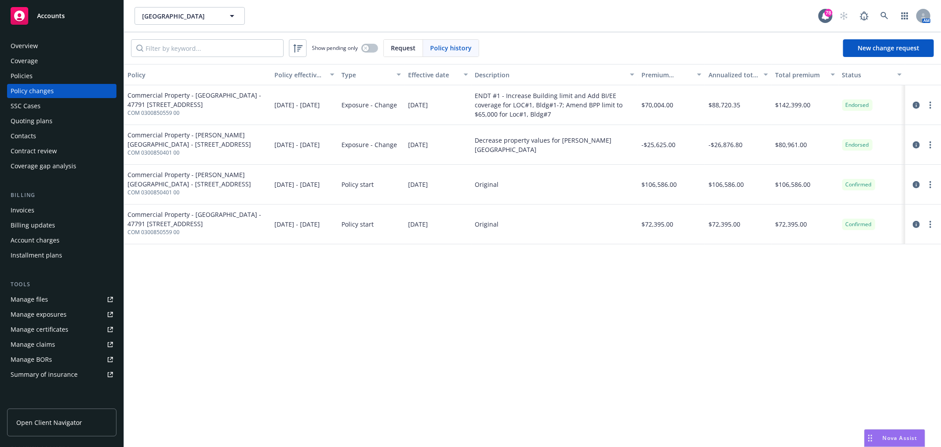
click at [78, 44] on div "Overview" at bounding box center [62, 46] width 102 height 14
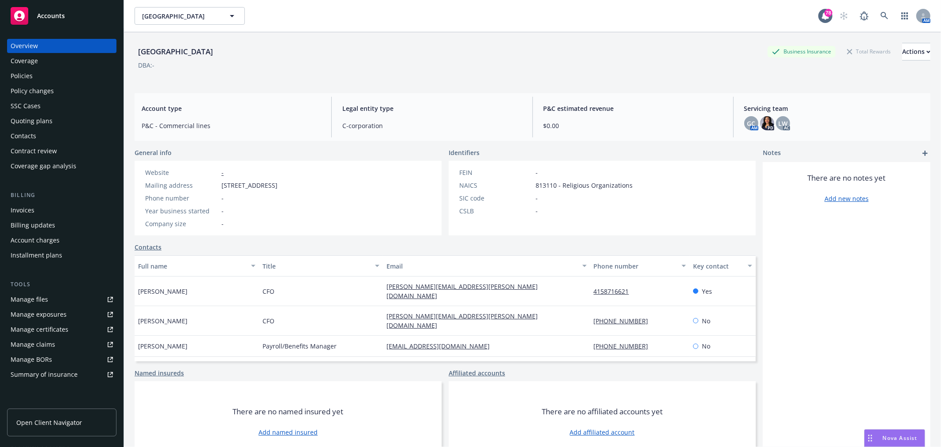
click at [45, 297] on div "Manage files" at bounding box center [30, 299] width 38 height 14
click at [50, 137] on div "Contacts" at bounding box center [62, 136] width 102 height 14
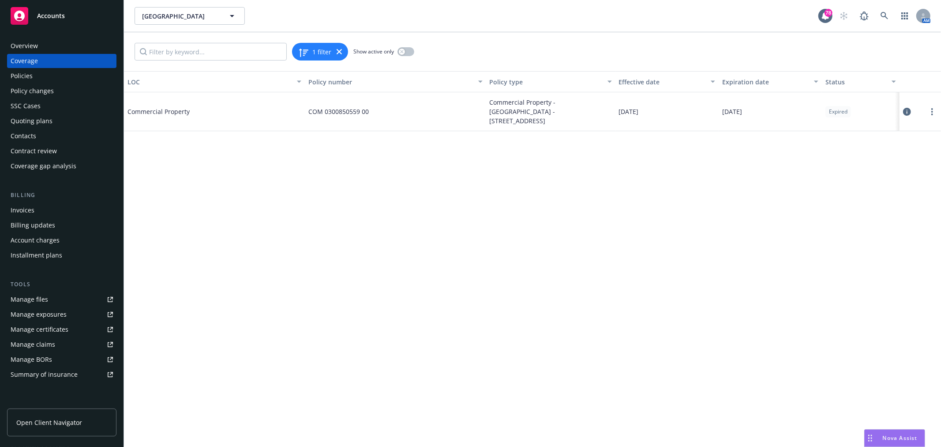
click at [905, 109] on icon at bounding box center [907, 112] width 8 height 8
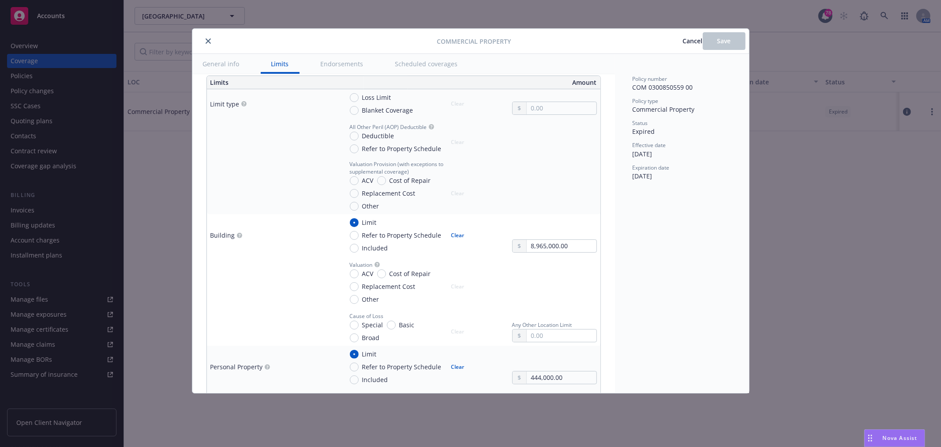
scroll to position [343, 0]
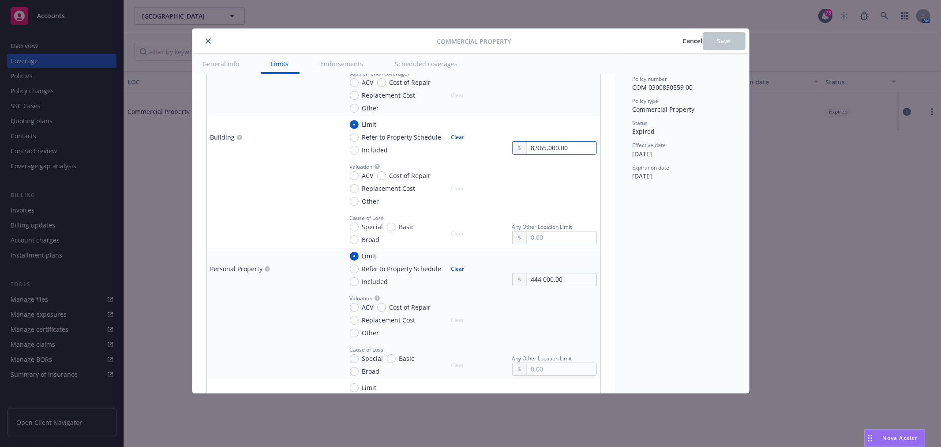
click at [579, 150] on input "8,965,000.00" at bounding box center [561, 148] width 69 height 12
drag, startPoint x: 579, startPoint y: 149, endPoint x: 472, endPoint y: 149, distance: 106.4
click at [472, 149] on div "Limit Refer to Property Schedule Included Clear 8,965,000.00" at bounding box center [470, 137] width 254 height 35
type input "17,500,000.00"
click at [621, 220] on div "Policy number COM 0300850559 00 Policy type Commercial Property Status Expired …" at bounding box center [682, 223] width 134 height 339
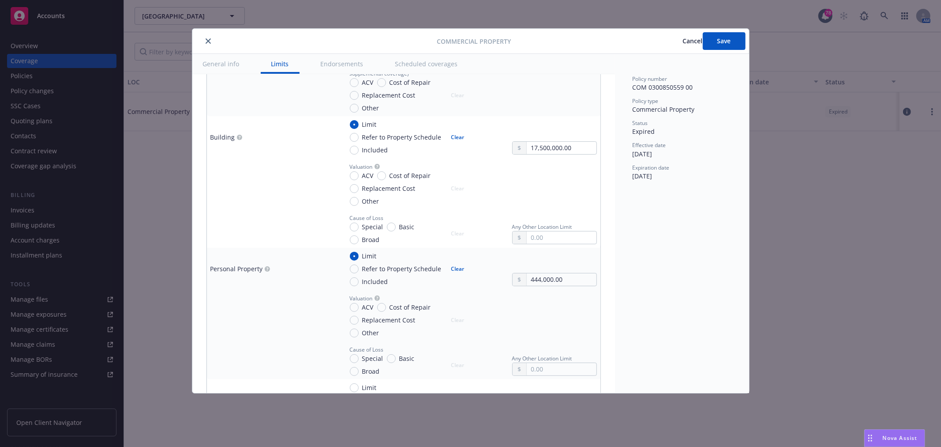
scroll to position [392, 0]
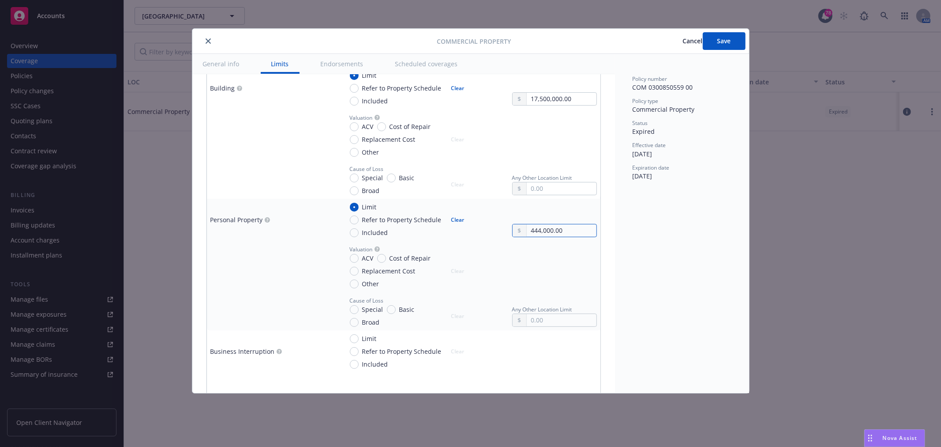
drag, startPoint x: 575, startPoint y: 229, endPoint x: 487, endPoint y: 228, distance: 88.3
click at [487, 228] on div "Limit Refer to Property Schedule Included Clear 444,000.00" at bounding box center [470, 219] width 254 height 35
type input "500,000.00"
click at [668, 300] on div "Policy number COM 0300850559 00 Policy type Commercial Property Status Expired …" at bounding box center [682, 223] width 134 height 339
click at [356, 338] on input "Limit" at bounding box center [354, 338] width 9 height 9
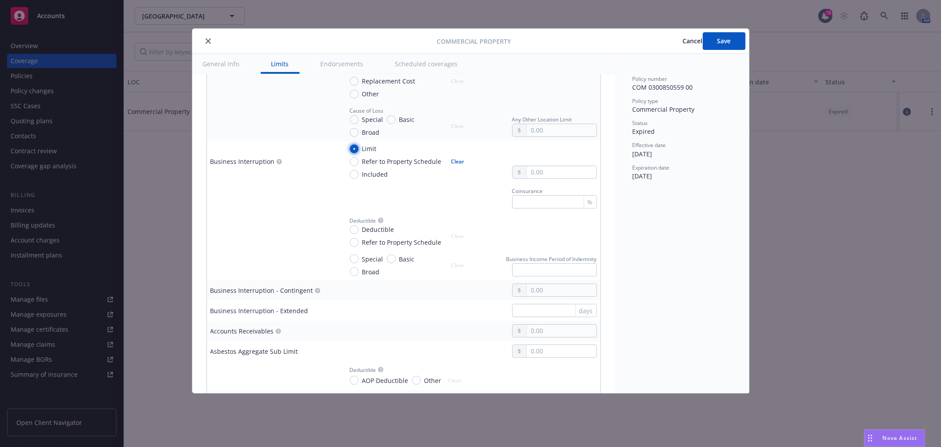
scroll to position [588, 0]
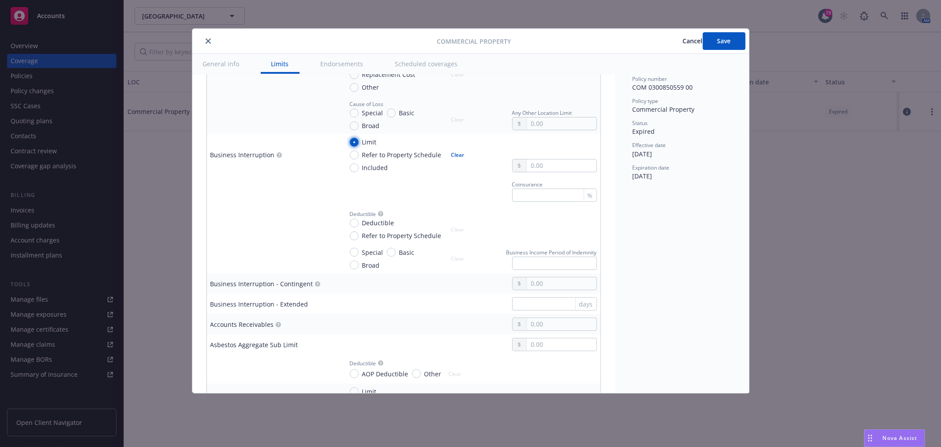
click at [354, 144] on input "Limit" at bounding box center [354, 142] width 9 height 9
click at [457, 153] on button "Clear" at bounding box center [458, 155] width 24 height 12
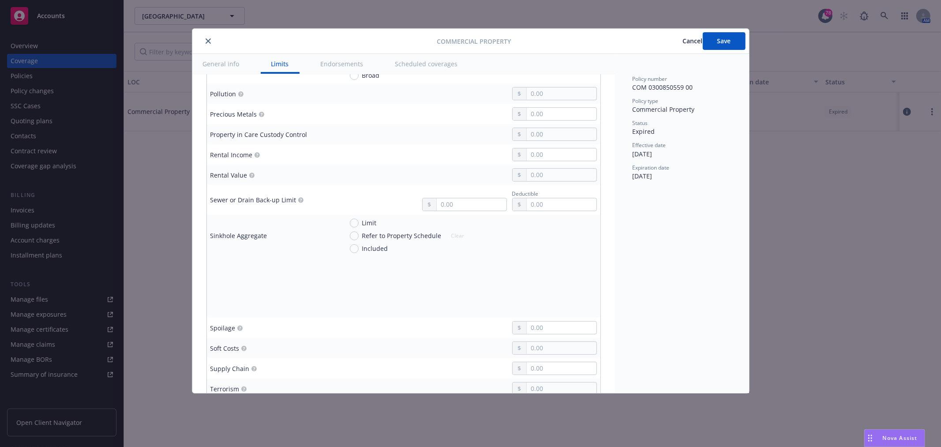
scroll to position [2059, 0]
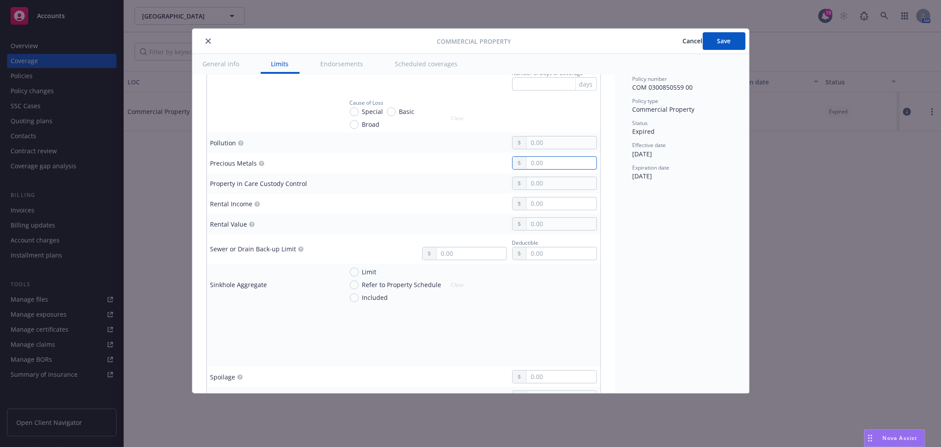
click at [555, 162] on input "text" at bounding box center [561, 163] width 69 height 12
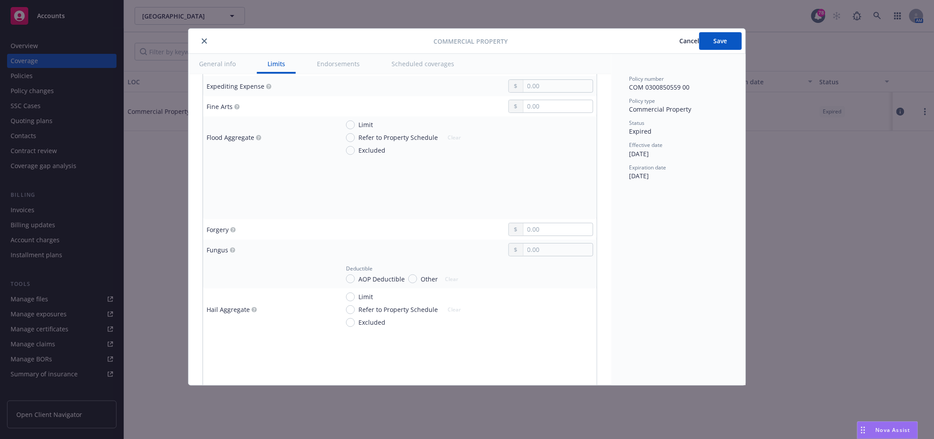
click at [234, 222] on td "Forgery" at bounding box center [269, 229] width 132 height 20
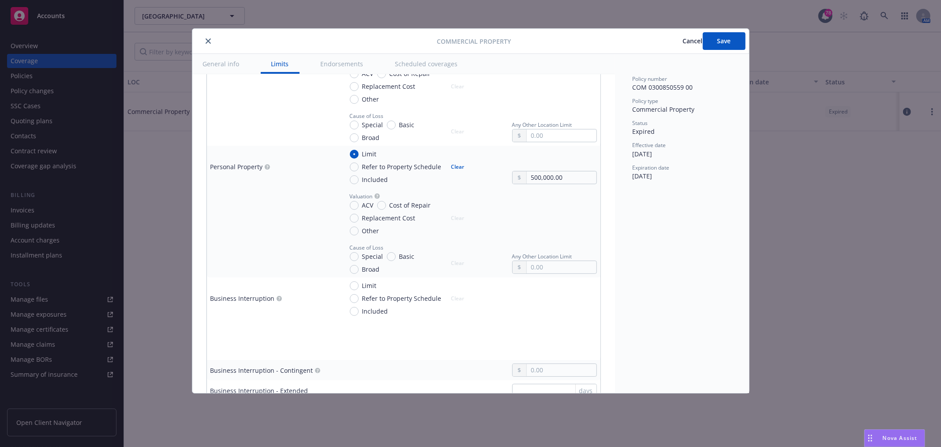
scroll to position [490, 0]
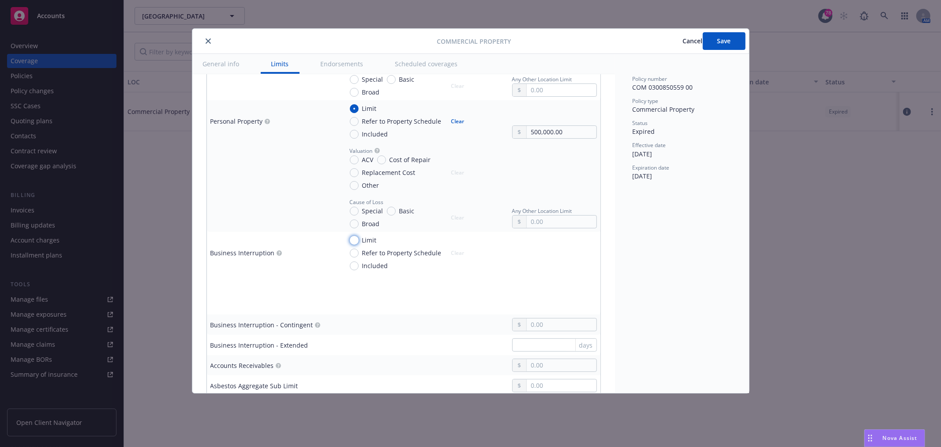
click at [355, 241] on input "Limit" at bounding box center [354, 240] width 9 height 9
radio input "true"
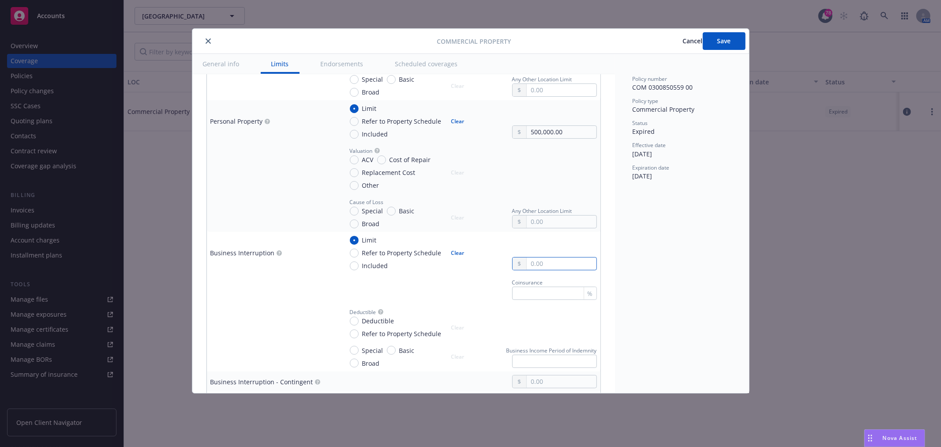
click at [565, 263] on input "text" at bounding box center [561, 263] width 69 height 12
click at [538, 316] on button "$2,000,000.00" at bounding box center [551, 319] width 76 height 16
type input "2,000,000.00"
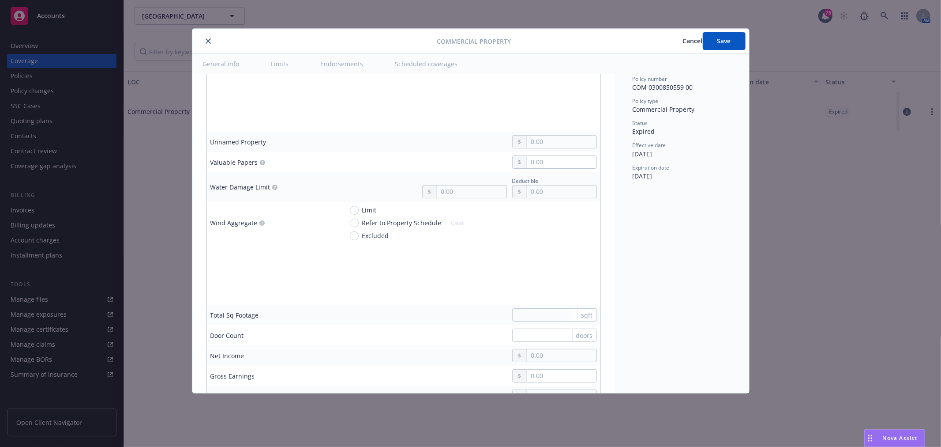
scroll to position [3000, 0]
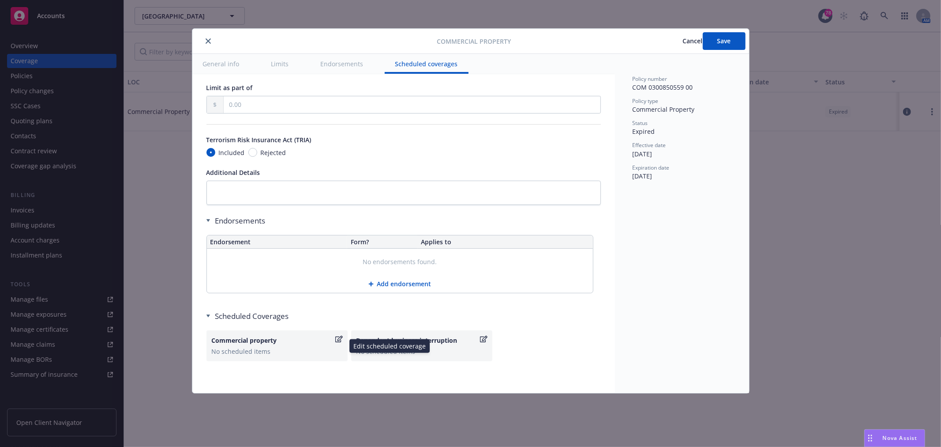
click at [338, 339] on icon "button" at bounding box center [339, 338] width 8 height 7
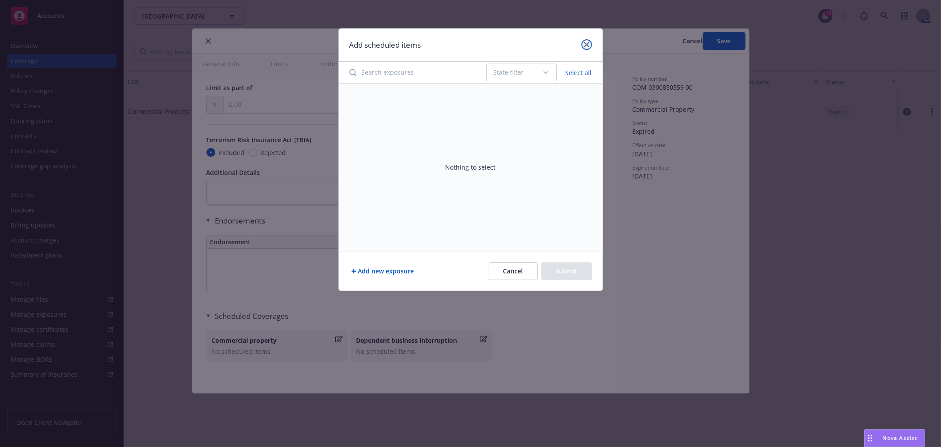
click at [583, 44] on link "close" at bounding box center [587, 44] width 11 height 11
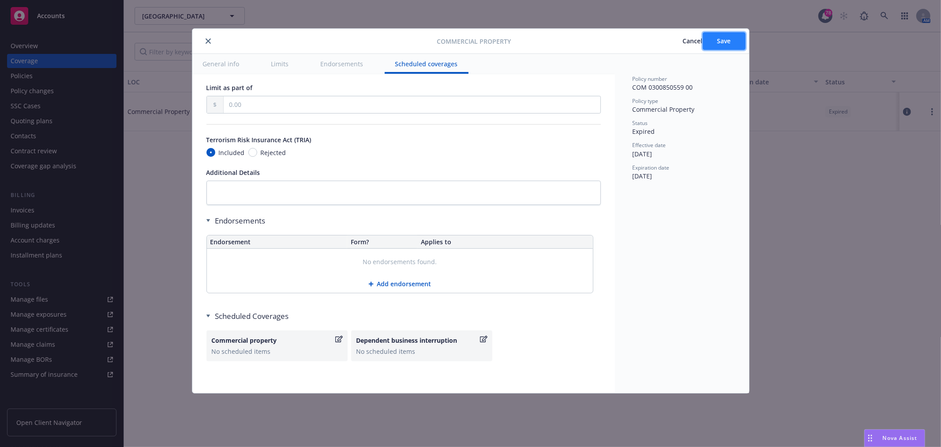
click at [725, 41] on span "Save" at bounding box center [725, 41] width 14 height 8
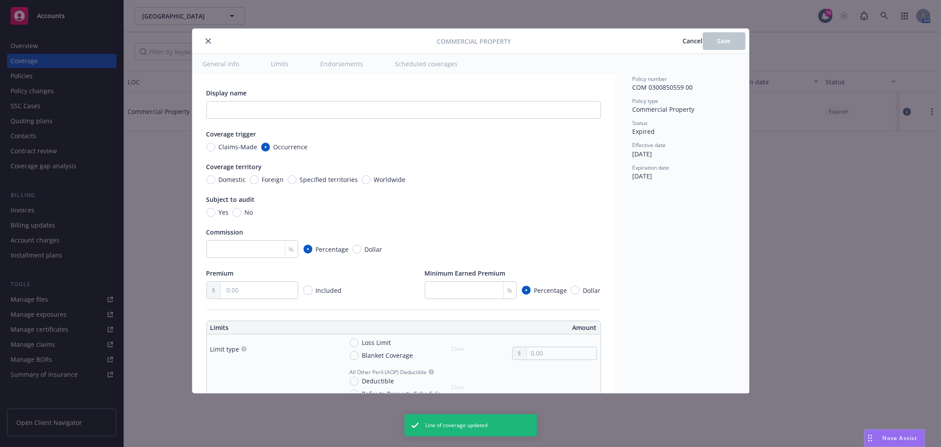
type input "17,500,000.00"
type input "500,000.00"
radio input "true"
click at [210, 39] on icon "close" at bounding box center [208, 40] width 5 height 5
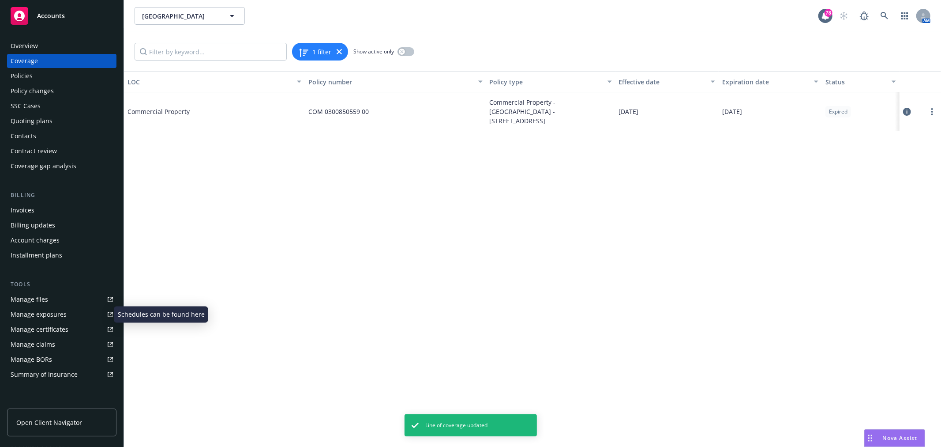
click at [48, 314] on div "Manage exposures" at bounding box center [39, 314] width 56 height 14
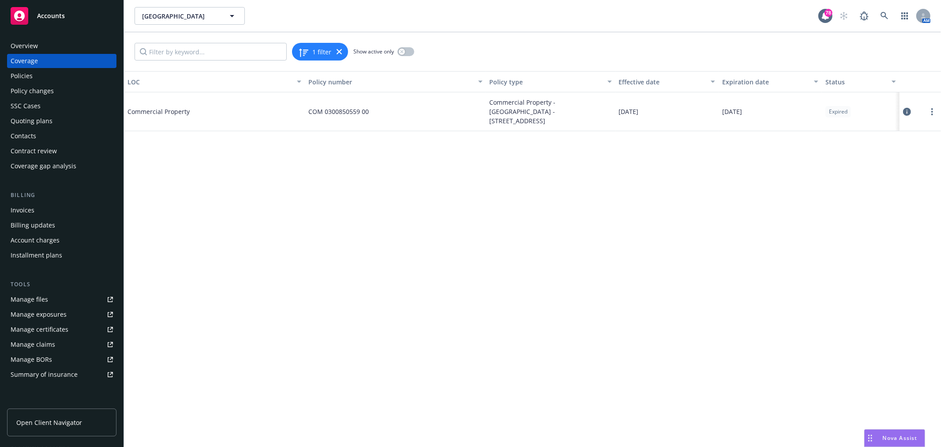
click at [20, 70] on div "Policies" at bounding box center [22, 76] width 22 height 14
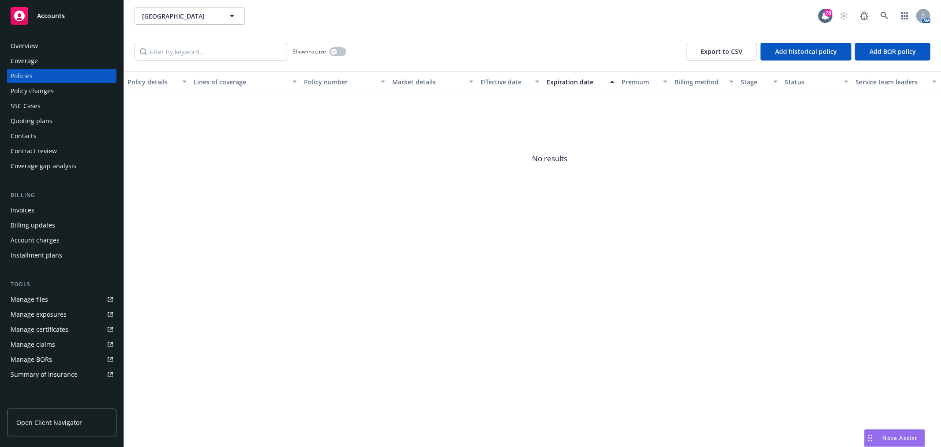
click at [31, 86] on div "Policy changes" at bounding box center [32, 91] width 43 height 14
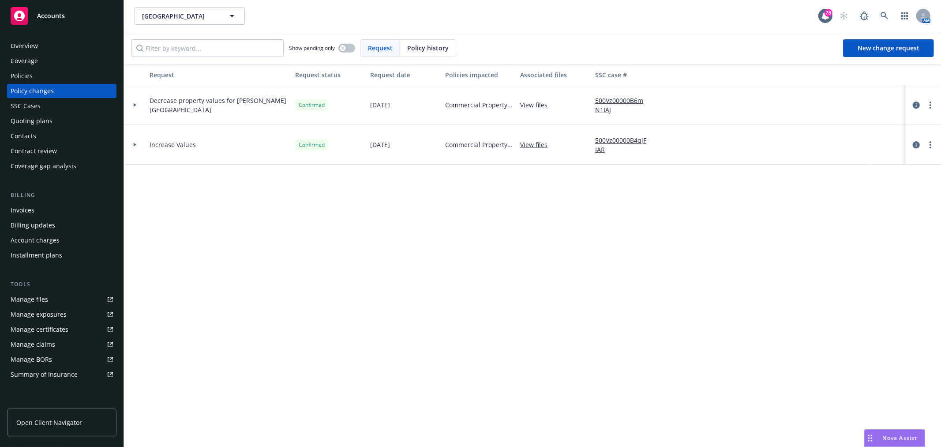
click at [134, 142] on div at bounding box center [135, 145] width 22 height 40
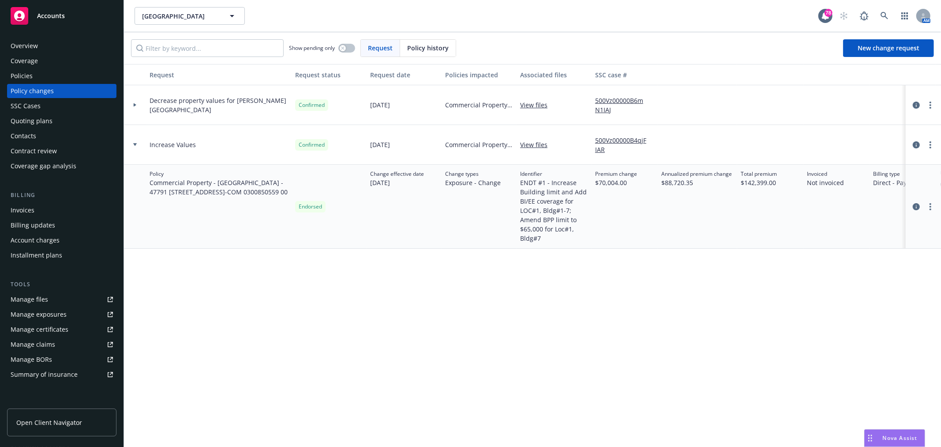
click at [536, 144] on link "View files" at bounding box center [537, 144] width 34 height 9
click at [70, 50] on div "Overview" at bounding box center [62, 46] width 102 height 14
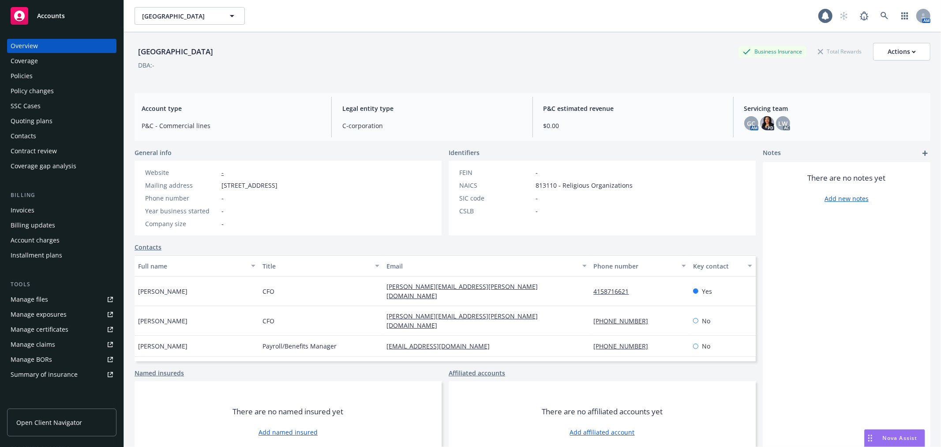
click at [60, 109] on div "SSC Cases" at bounding box center [62, 106] width 102 height 14
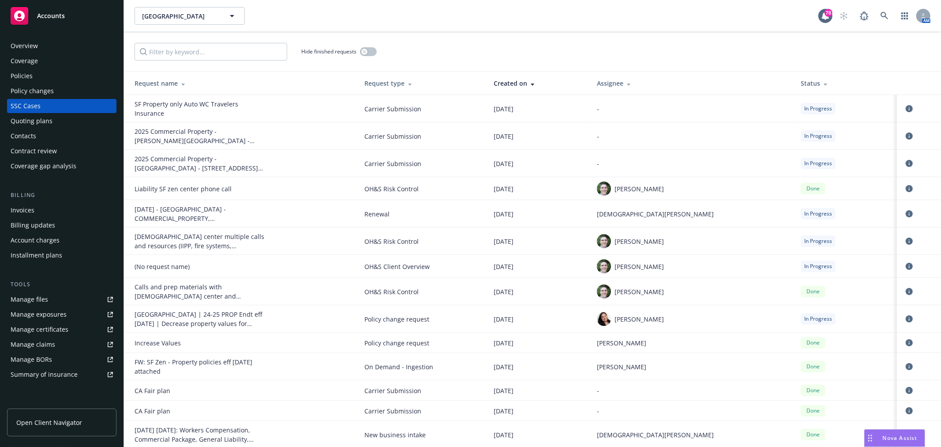
click at [35, 135] on div "Contacts" at bounding box center [24, 136] width 26 height 14
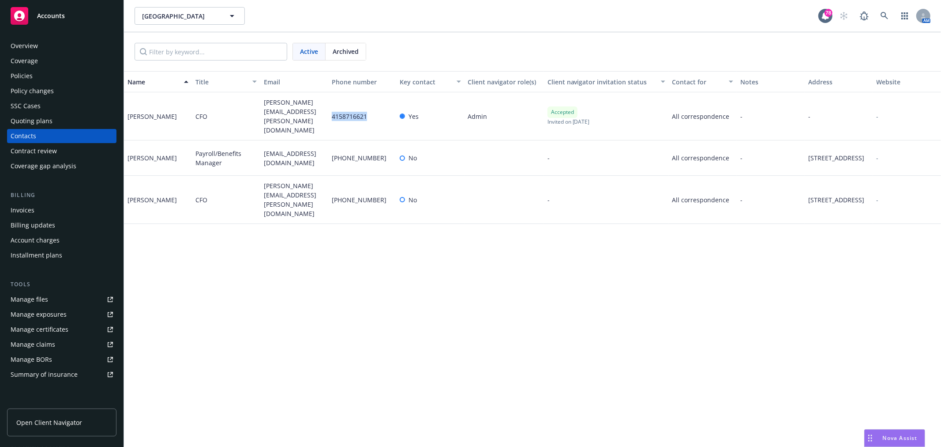
drag, startPoint x: 366, startPoint y: 111, endPoint x: 333, endPoint y: 109, distance: 33.1
click at [333, 109] on div "4158716621" at bounding box center [362, 116] width 68 height 48
copy span "4158716621"
click at [39, 73] on div "Policies" at bounding box center [62, 76] width 102 height 14
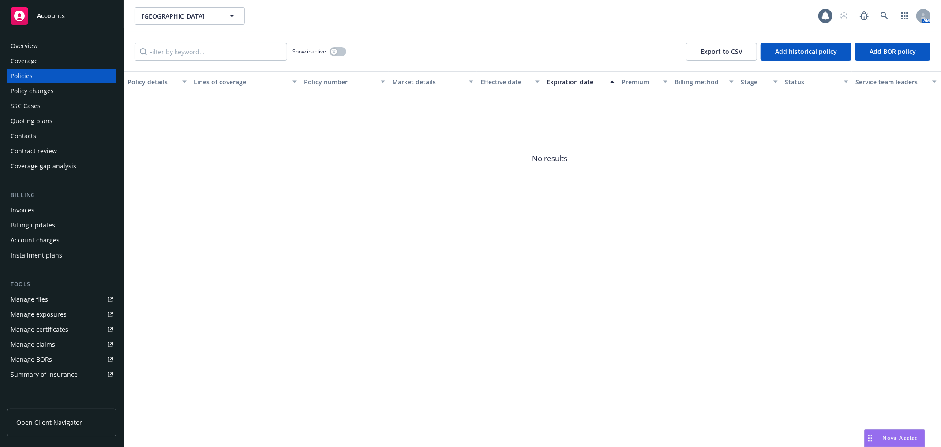
click at [39, 129] on div "Contacts" at bounding box center [62, 136] width 102 height 14
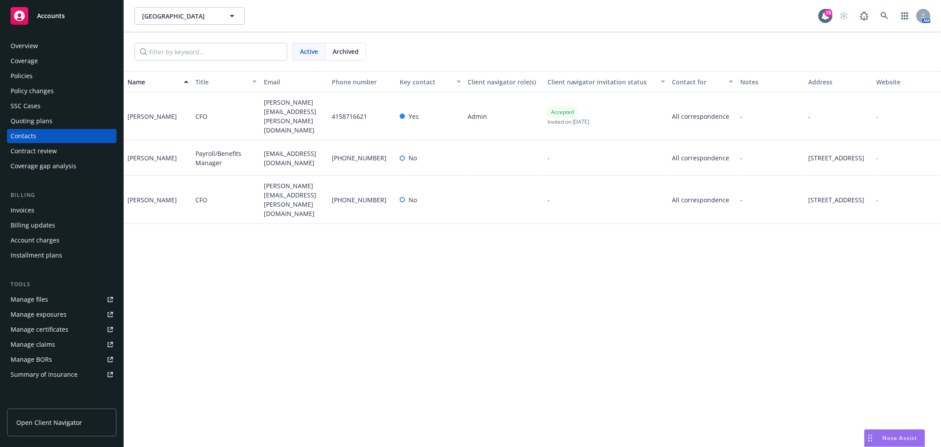
click at [928, 177] on div "-" at bounding box center [907, 200] width 68 height 48
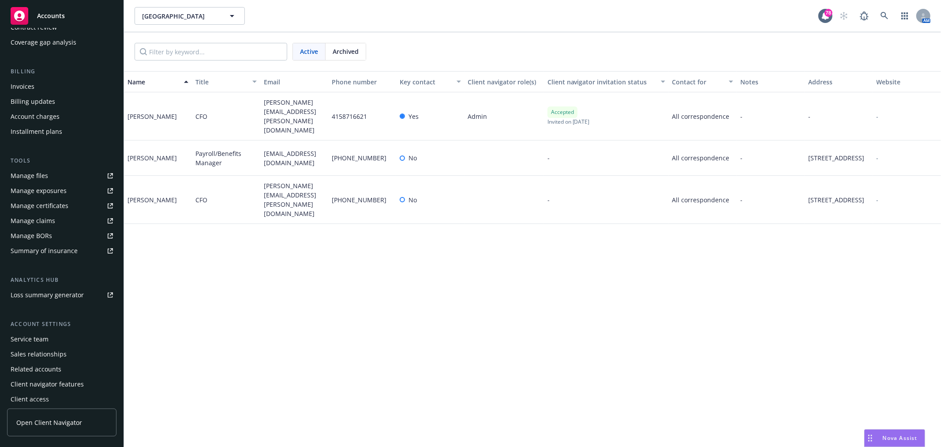
scroll to position [128, 0]
click at [52, 388] on div "Client access" at bounding box center [62, 394] width 102 height 14
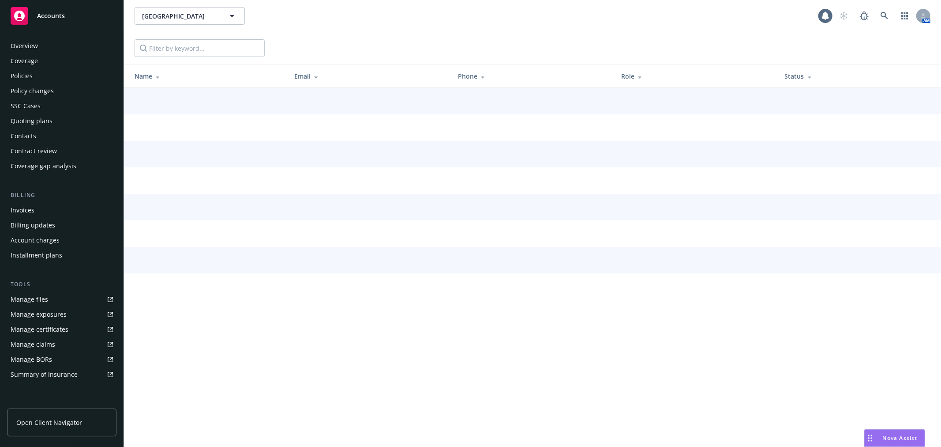
scroll to position [128, 0]
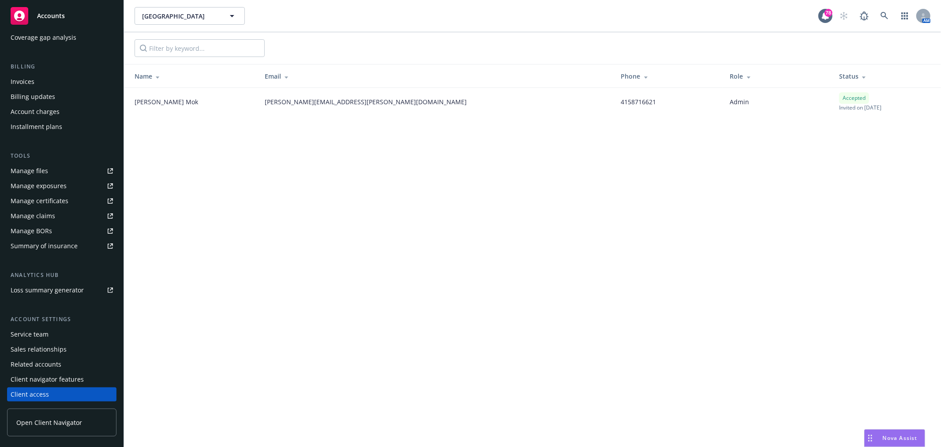
click at [81, 376] on div "Client navigator features" at bounding box center [62, 379] width 102 height 14
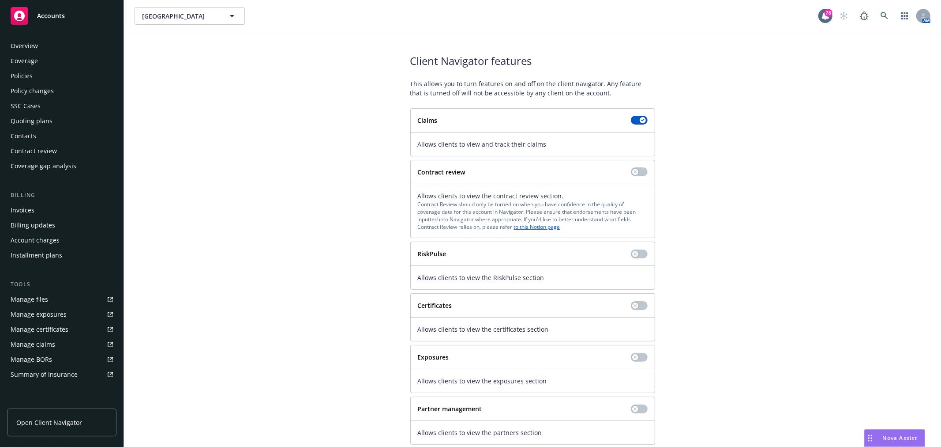
click at [34, 135] on div "Contacts" at bounding box center [24, 136] width 26 height 14
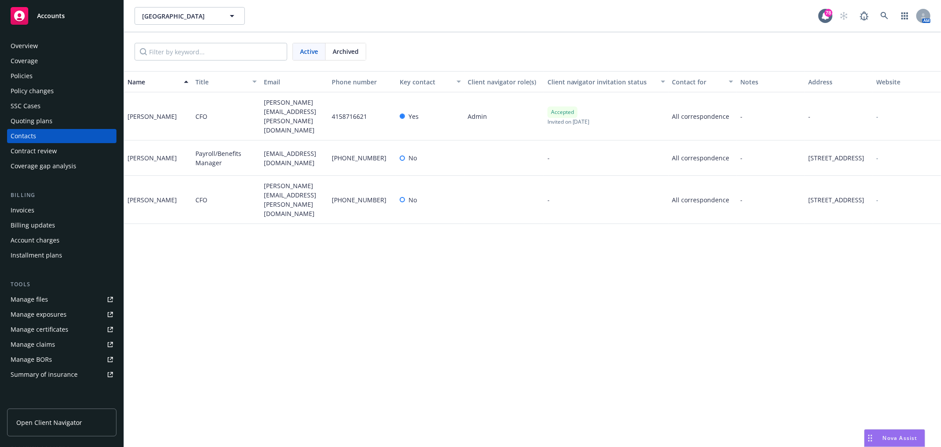
click at [159, 195] on div "Michael McCord" at bounding box center [152, 199] width 49 height 9
click at [380, 179] on div "415-999-7252" at bounding box center [362, 200] width 68 height 48
click at [746, 176] on div "-" at bounding box center [771, 200] width 68 height 48
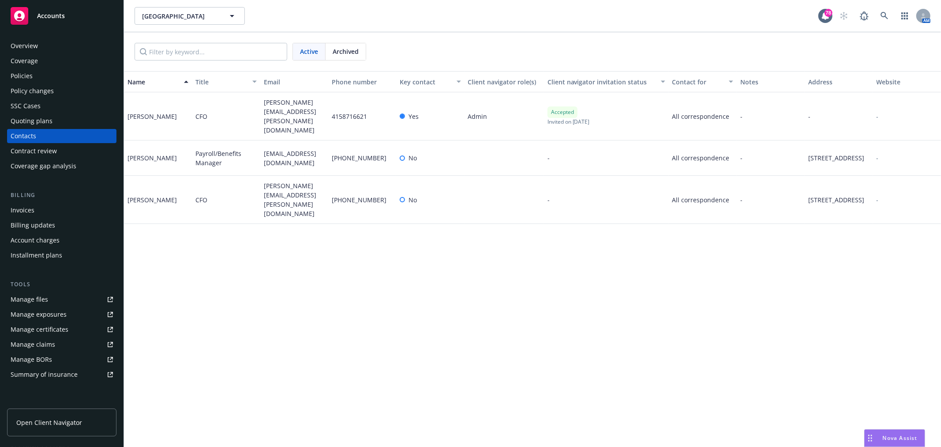
drag, startPoint x: 746, startPoint y: 176, endPoint x: 64, endPoint y: 43, distance: 694.3
click at [64, 43] on div "Overview" at bounding box center [62, 46] width 102 height 14
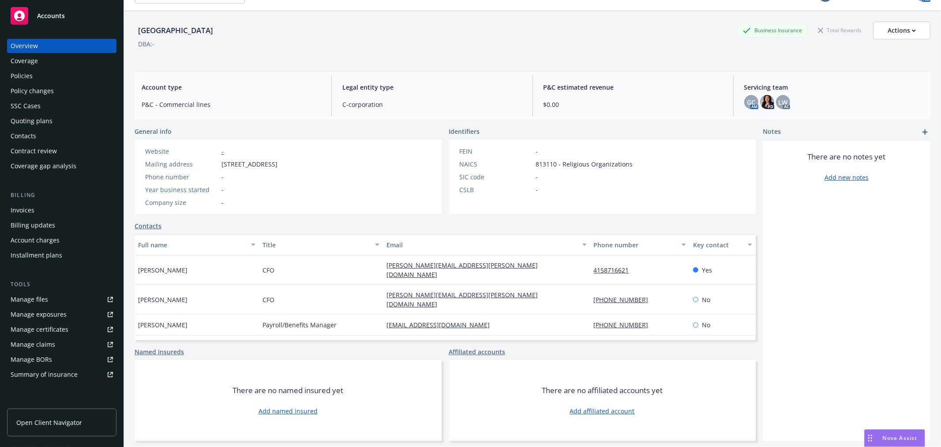
scroll to position [32, 0]
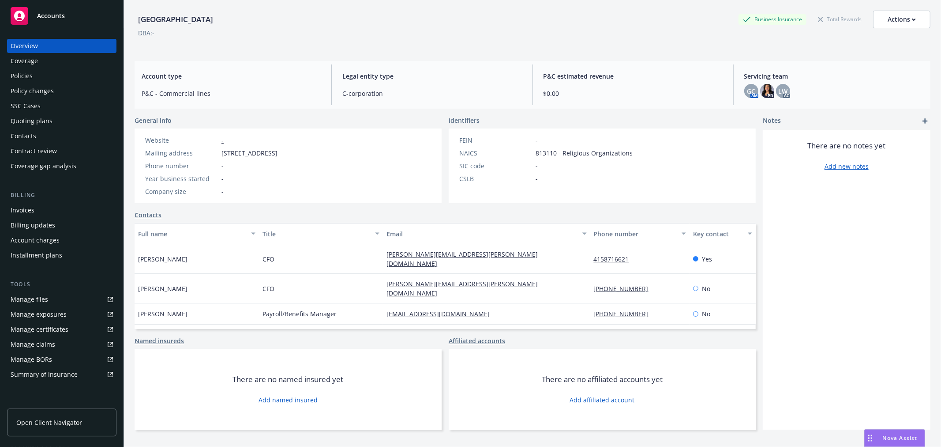
click at [153, 212] on link "Contacts" at bounding box center [148, 214] width 27 height 9
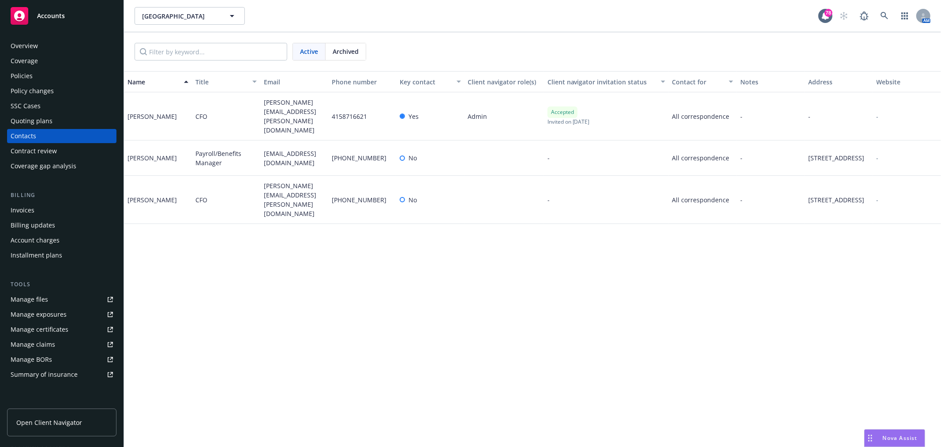
click at [42, 75] on div "Policies" at bounding box center [62, 76] width 102 height 14
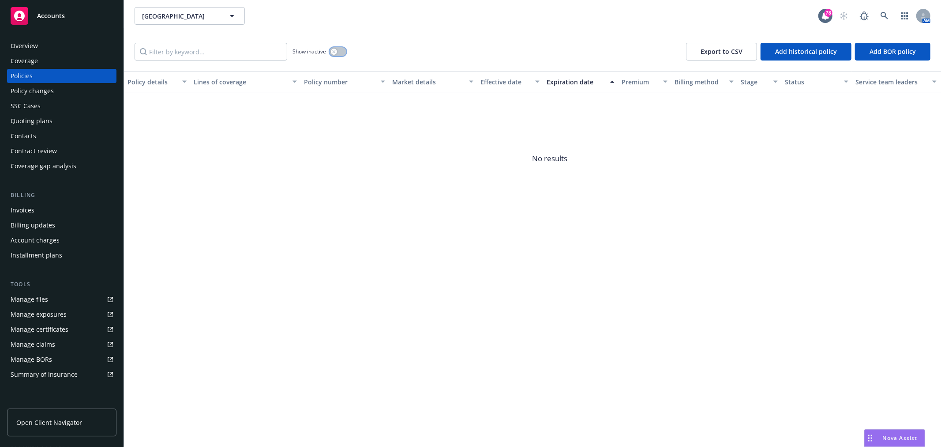
click at [342, 55] on button "button" at bounding box center [338, 51] width 17 height 9
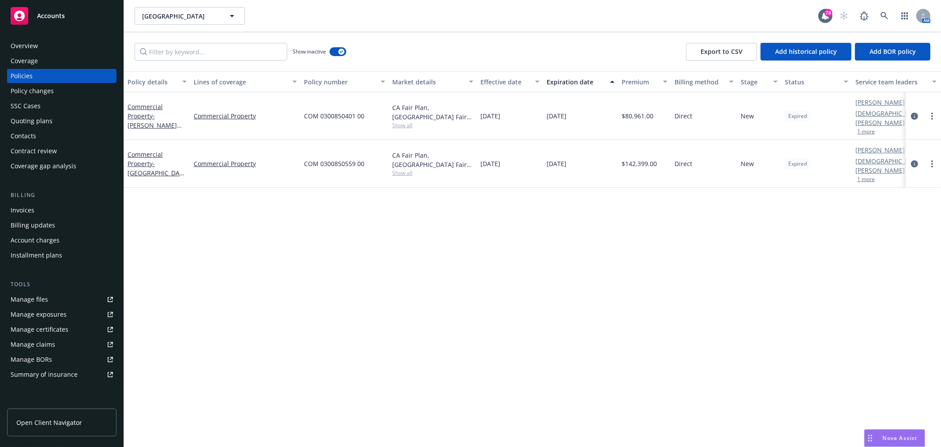
drag, startPoint x: 191, startPoint y: 84, endPoint x: 204, endPoint y: 82, distance: 13.4
click at [204, 82] on button "Lines of coverage" at bounding box center [245, 81] width 110 height 21
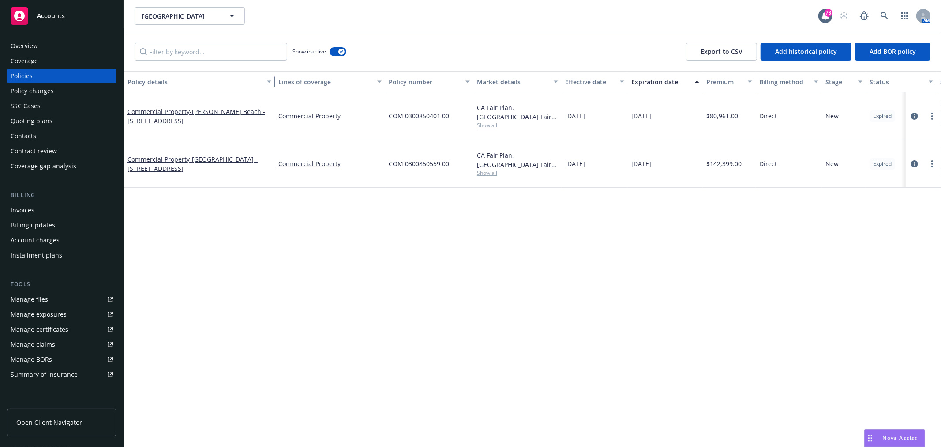
drag, startPoint x: 187, startPoint y: 80, endPoint x: 272, endPoint y: 82, distance: 84.8
click at [272, 82] on div "button" at bounding box center [270, 81] width 4 height 20
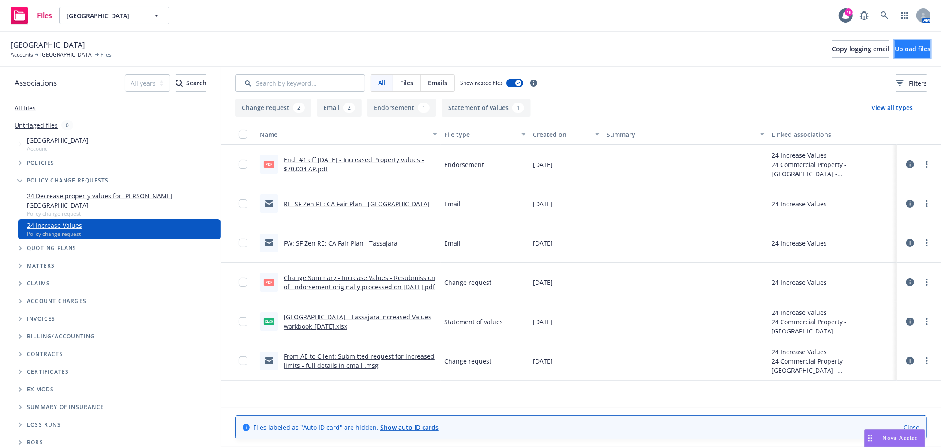
click at [895, 46] on span "Upload files" at bounding box center [913, 49] width 36 height 8
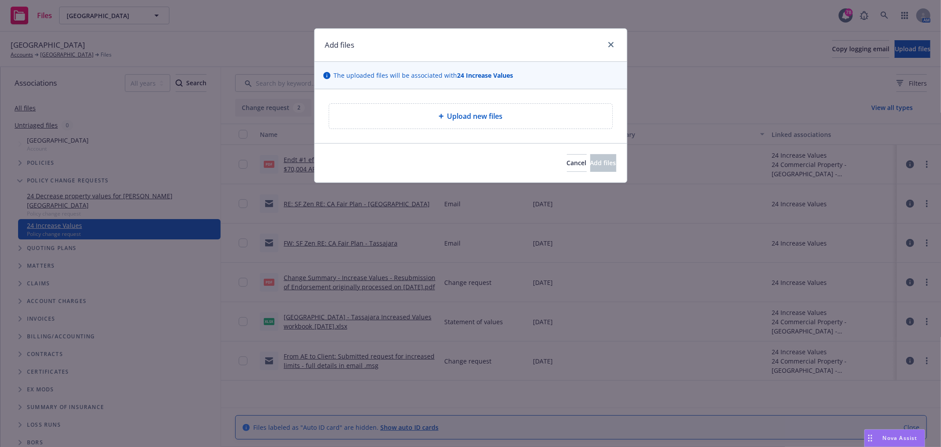
click at [418, 117] on div "Upload new files" at bounding box center [470, 116] width 269 height 11
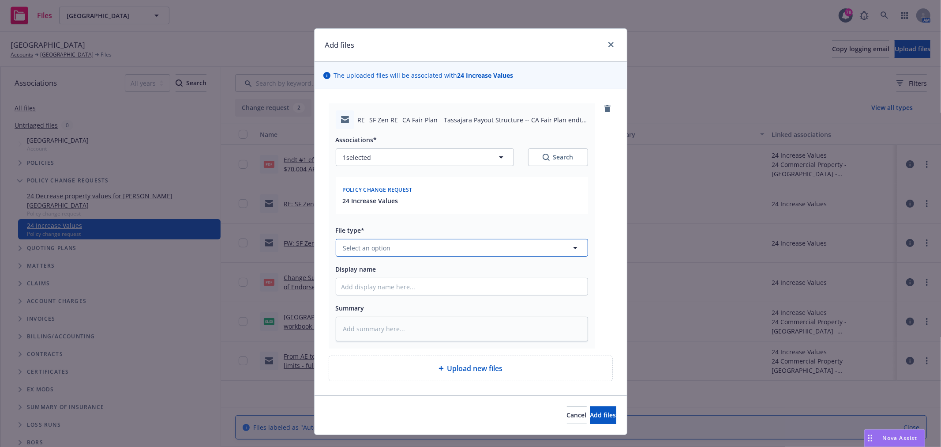
click at [420, 248] on button "Select an option" at bounding box center [462, 248] width 252 height 18
type input "endorse"
click at [416, 219] on div "Endorsement delivery" at bounding box center [462, 223] width 241 height 13
click at [411, 288] on input "Display name" at bounding box center [462, 286] width 252 height 17
type textarea "x"
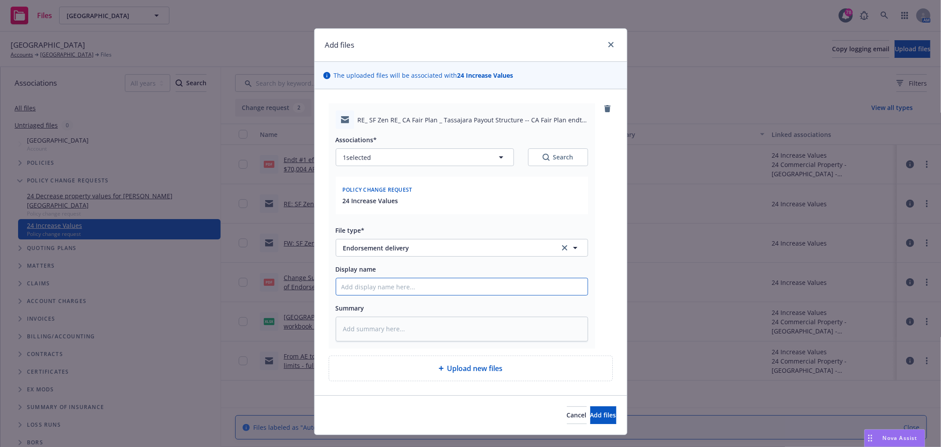
type input "F"
type textarea "x"
type input "Fr"
type textarea "x"
type input "Fro"
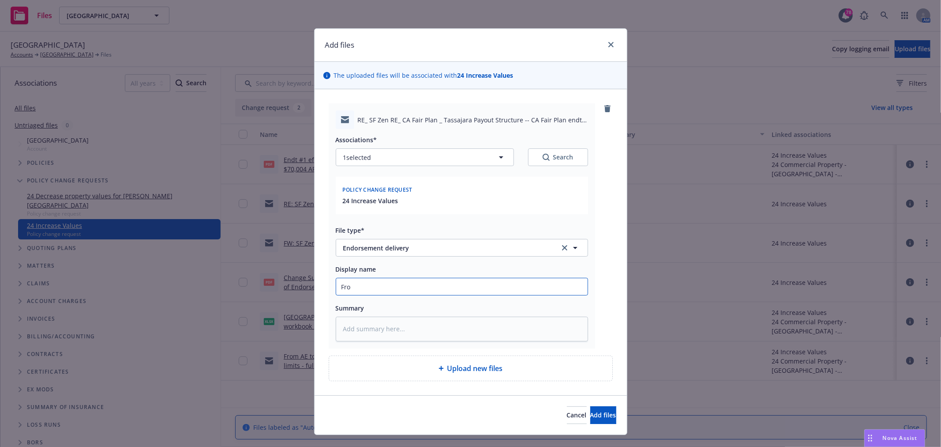
type textarea "x"
type input "From"
type textarea "x"
type input "From"
type textarea "x"
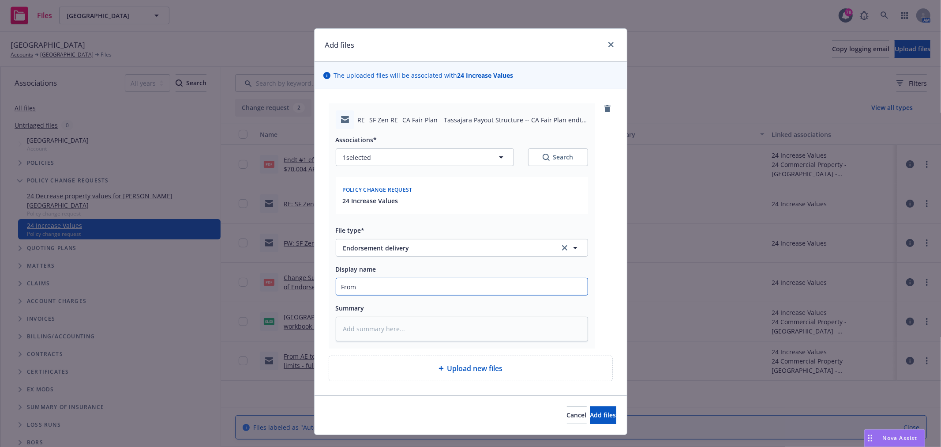
type input "From G"
type textarea "x"
type input "From Ga"
type textarea "x"
type input "From Gay"
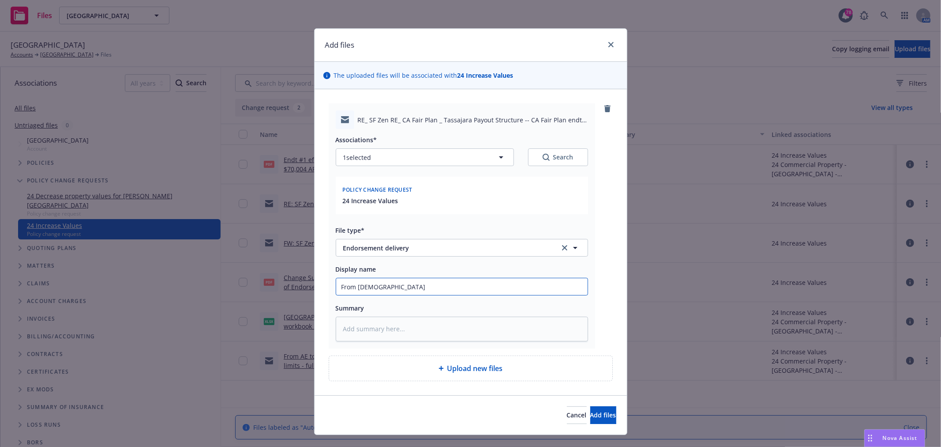
type textarea "x"
type input "From Gay"
type textarea "x"
type input "From Gay t"
type textarea "x"
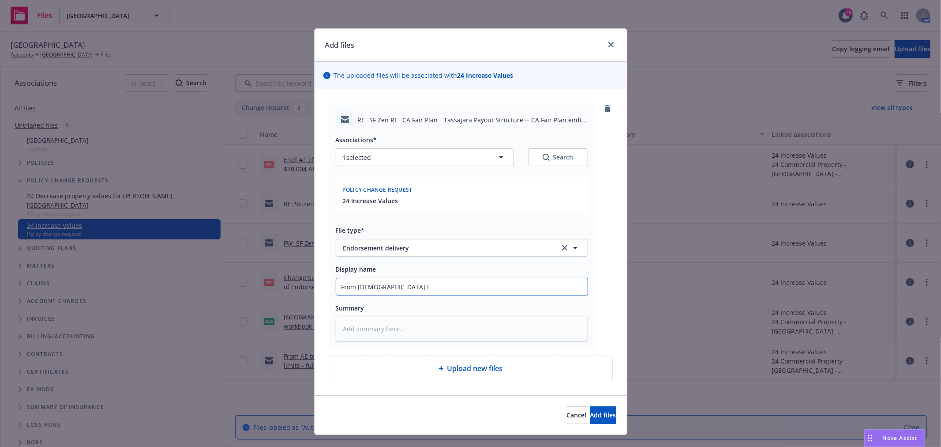
type input "From Gay to"
type textarea "x"
type input "From Gay to"
type textarea "x"
type input "From Gay to C"
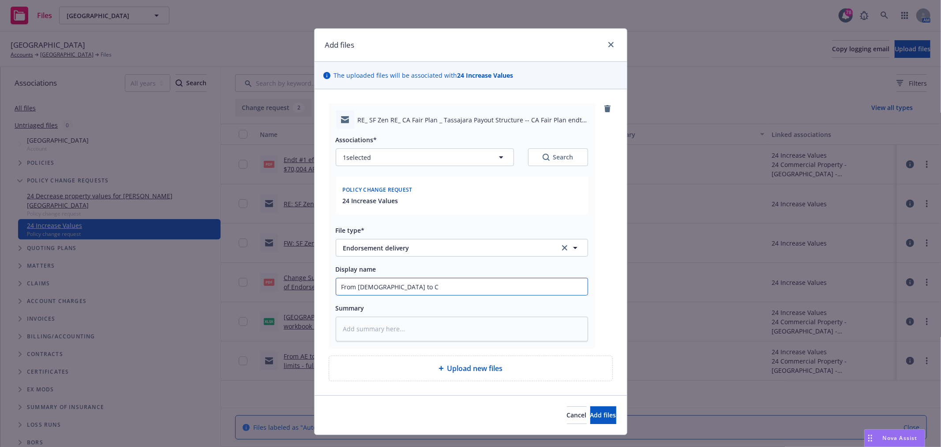
type textarea "x"
type input "From Gay to CL"
type textarea "x"
type input "From Gay to CLi"
type textarea "x"
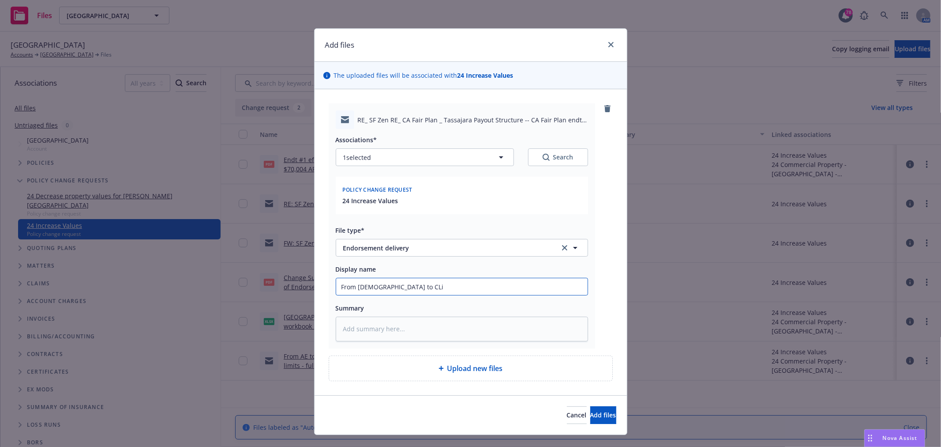
type input "From Gay to CLie"
type textarea "x"
type input "From Gay to CLien"
type textarea "x"
type input "From Gay to CLient"
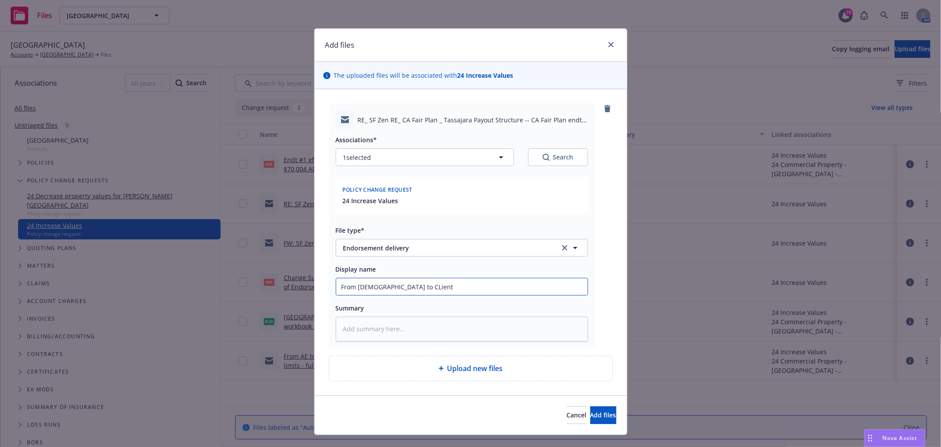
type textarea "x"
type input "From Gay to CLien"
type textarea "x"
type input "From Gay to CLie"
type textarea "x"
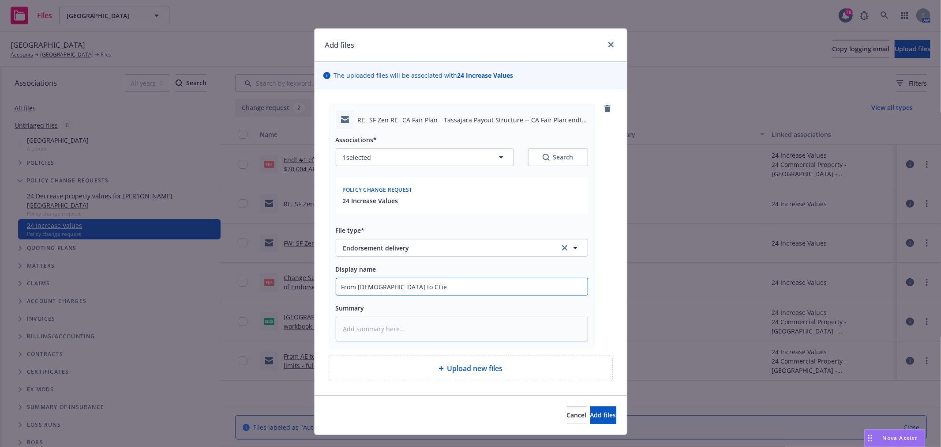
type input "From Gay to CLi"
type textarea "x"
type input "From Gay to CL"
type textarea "x"
type input "From Gay to C"
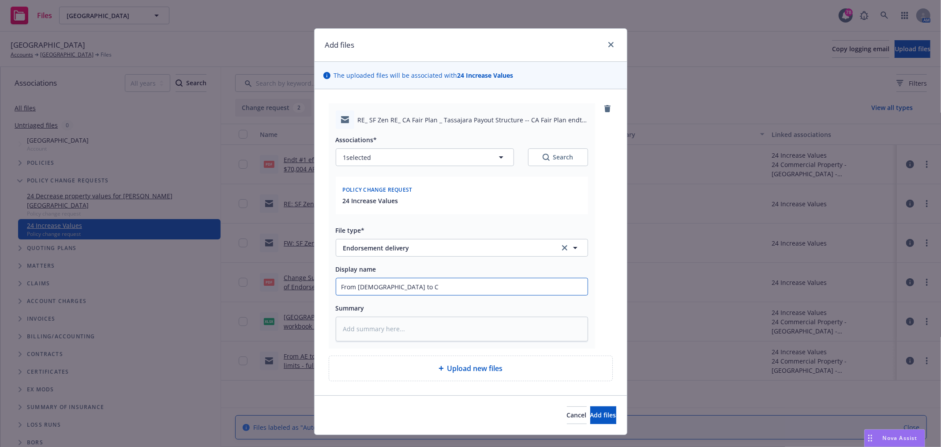
type textarea "x"
type input "From Gay to Cl"
type textarea "x"
type input "From Gay to Clie"
type textarea "x"
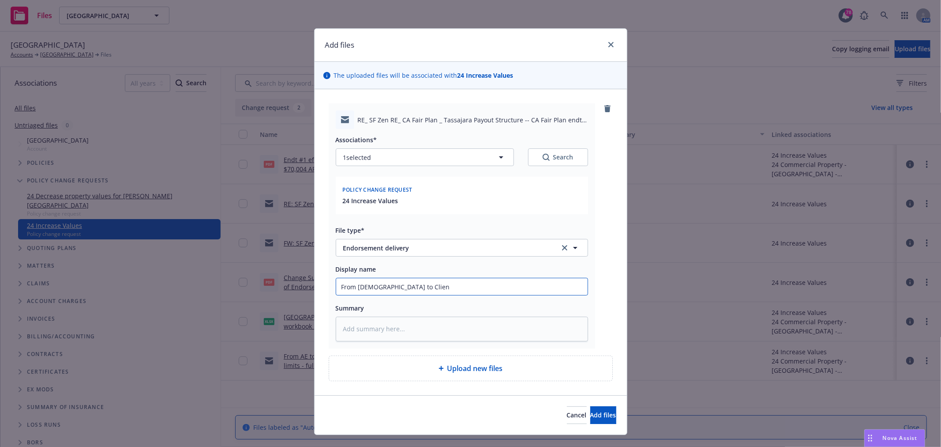
type input "From Gay to Client"
type textarea "x"
type input "From Gay to Client"
type textarea "x"
type input "From Gay to Client -"
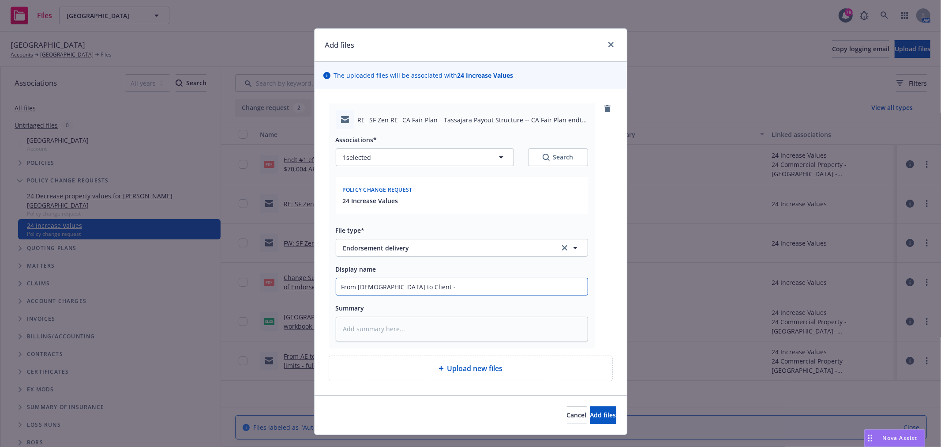
type textarea "x"
type input "From Gay to Client - D"
type textarea "x"
type input "From Gay to Client - De"
type textarea "x"
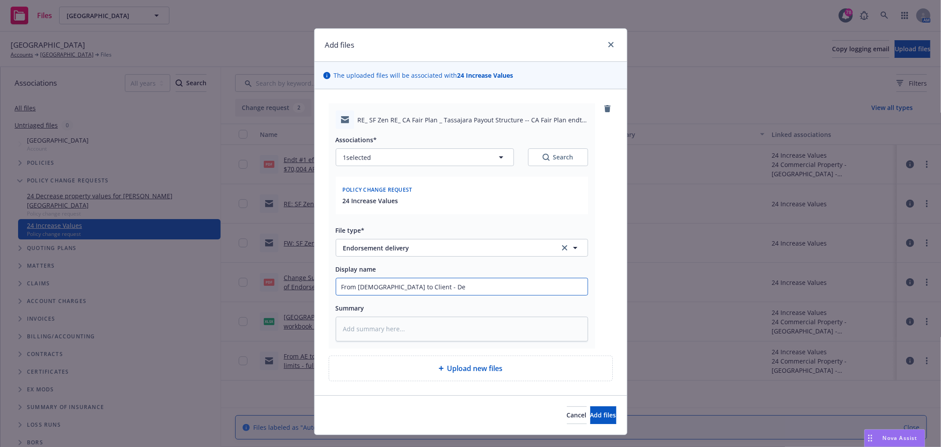
type input "From Gay to Client - Del"
type textarea "x"
type input "From Gay to Client - Deli"
type textarea "x"
type input "From Gay to Client - Deliv"
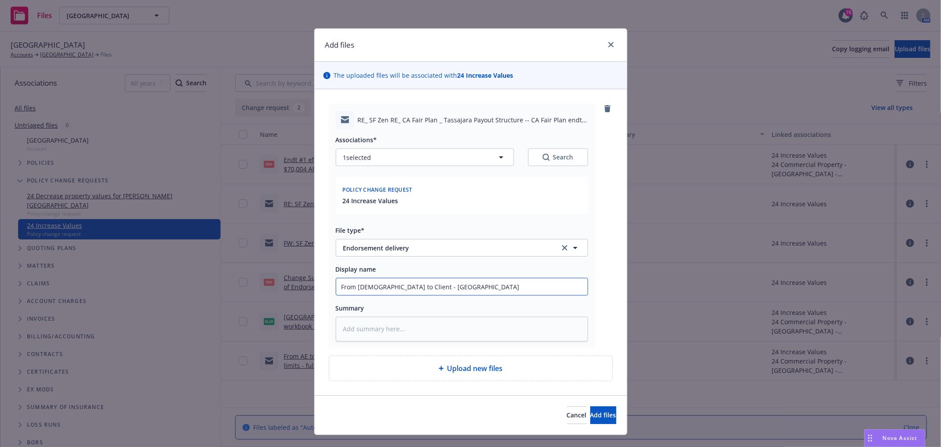
type textarea "x"
type input "From Gay to Client - Delive"
type textarea "x"
type input "From Gay to Client - Deliver"
type textarea "x"
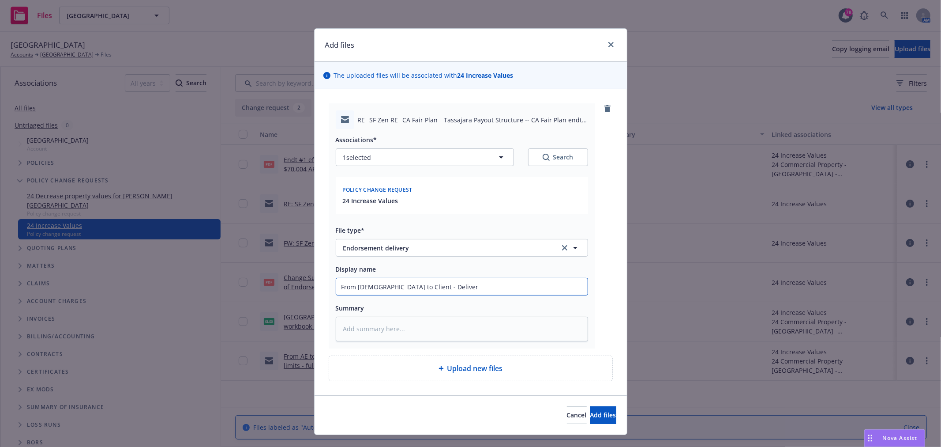
type input "From Gay to Client - Delivery"
type textarea "x"
type input "From Gay to Client - Delivery"
type textarea "x"
type input "From Gay to Client - Delivery of"
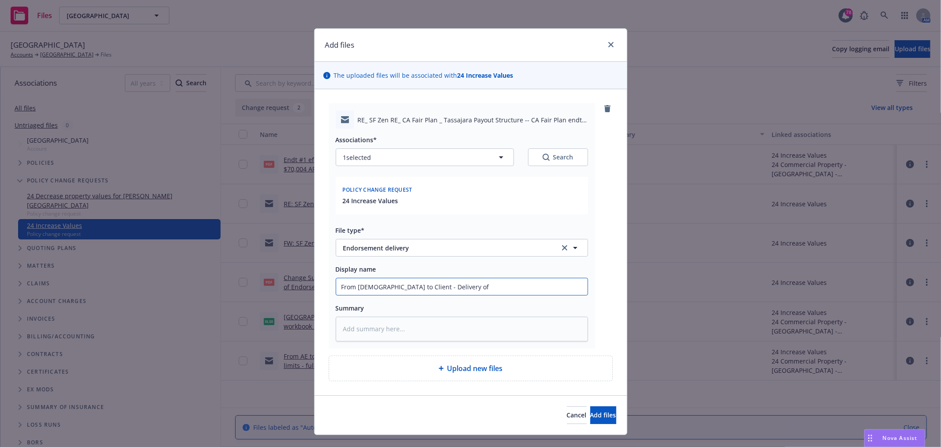
type textarea "x"
type input "From Gay to Client - Delivery of"
type textarea "x"
type input "From Gay to Client - Delivery of E"
type textarea "x"
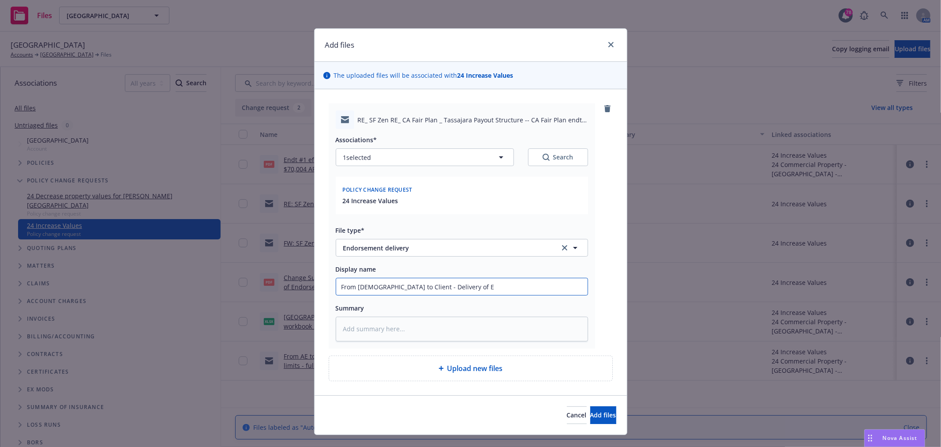
type input "From Gay to Client - Delivery of En"
type textarea "x"
type input "From Gay to Client - Delivery of E"
type textarea "x"
type input "From Gay to Client - Delivery of"
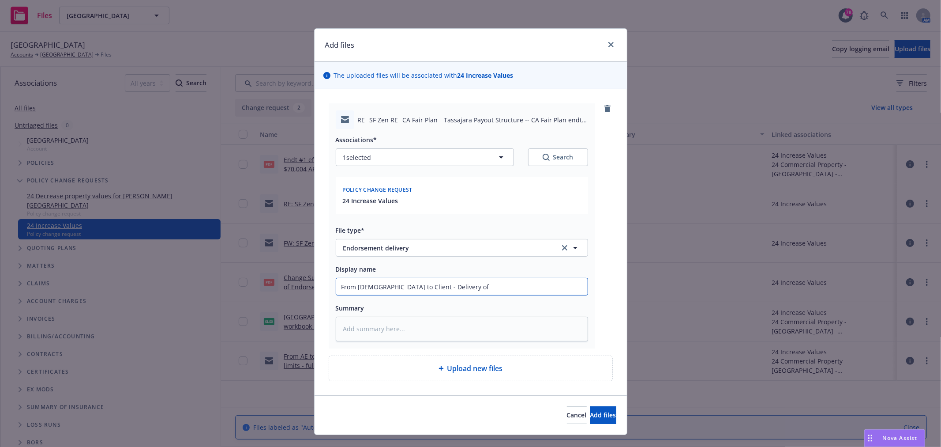
type textarea "x"
type input "From Gay to Client - Delivery of"
type textarea "x"
type input "From Gay to Client - Delivery o"
type textarea "x"
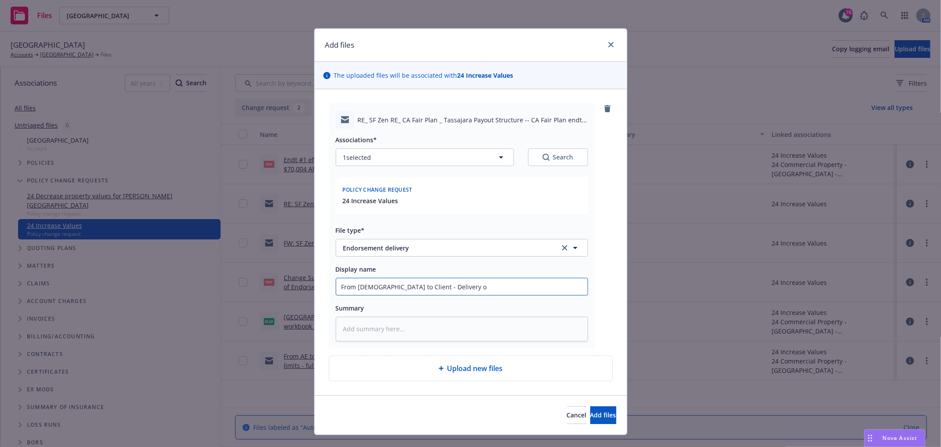
type input "From Gay to Client - Delivery"
type textarea "x"
type input "From Gay to Client - Delivery"
type textarea "x"
type input "From Gay to Client - Deliver"
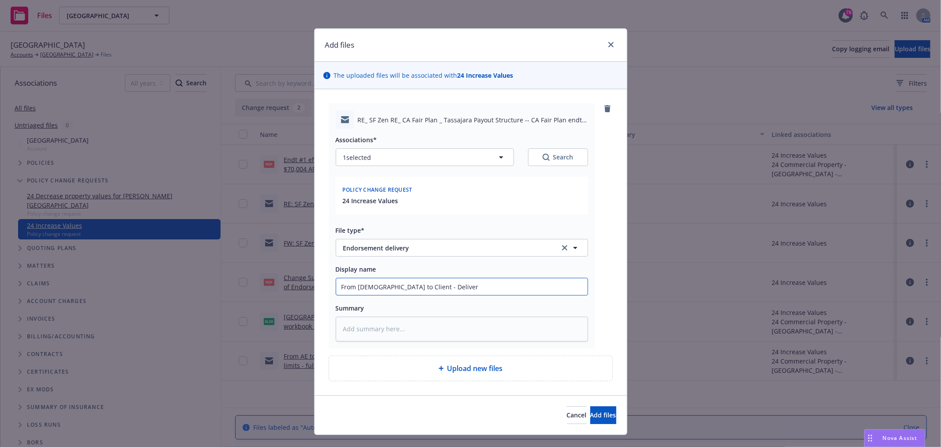
type textarea "x"
type input "From Gay to Client - Delive"
type textarea "x"
type input "From Gay to Client - Deliv"
type textarea "x"
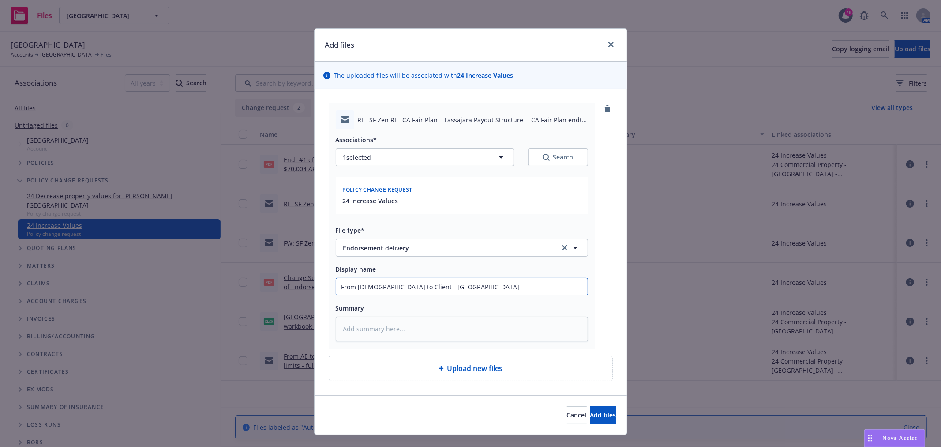
type input "From Gay to Client - Deli"
type textarea "x"
type input "From Gay to Client - Del"
type textarea "x"
type input "From Gay to Client - De"
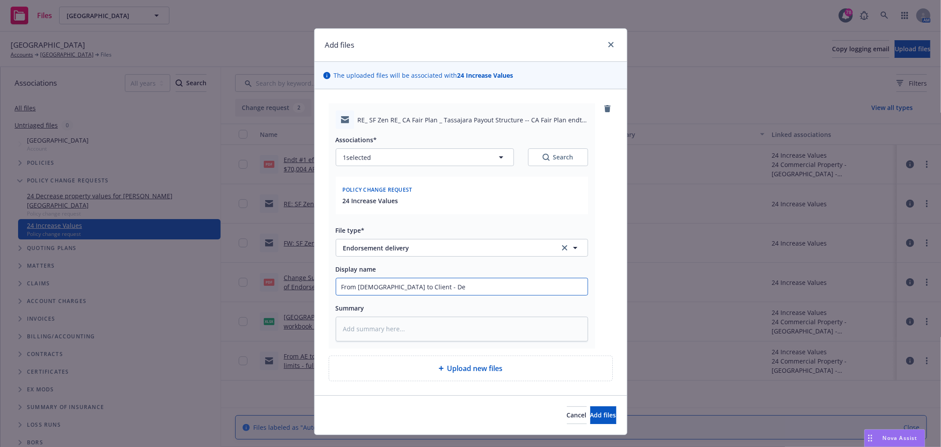
type textarea "x"
type input "From Gay to Client - D"
type textarea "x"
type input "From Gay to Client -"
type textarea "x"
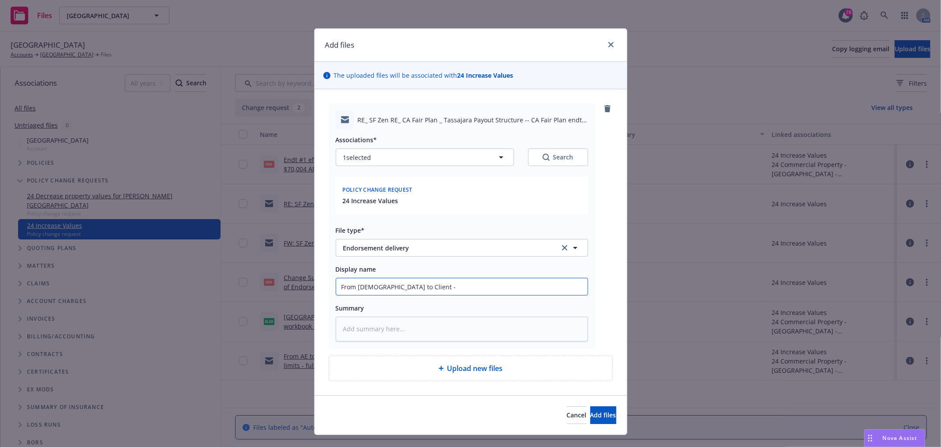
type input "From Gay to Client - E"
type textarea "x"
type input "From Gay to Client - End"
type textarea "x"
type input "From Gay to Client - Endt"
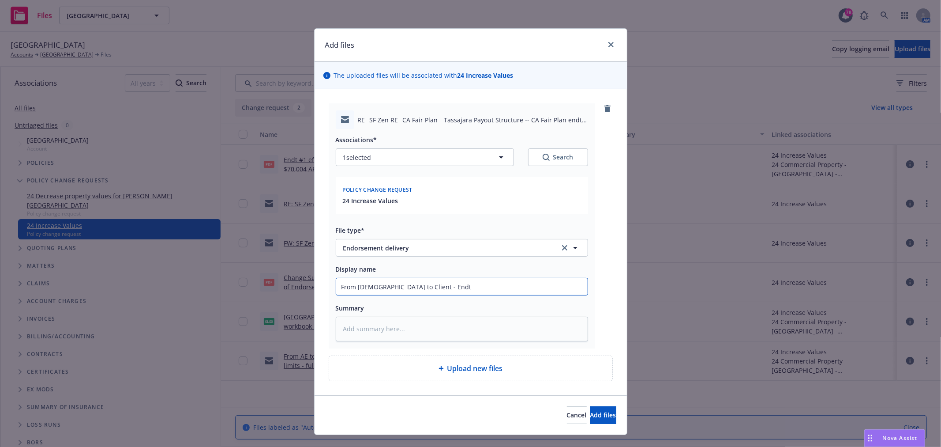
type textarea "x"
type input "From Gay to Client - Endt"
type textarea "x"
type input "From Gay to Client - Endt #"
type textarea "x"
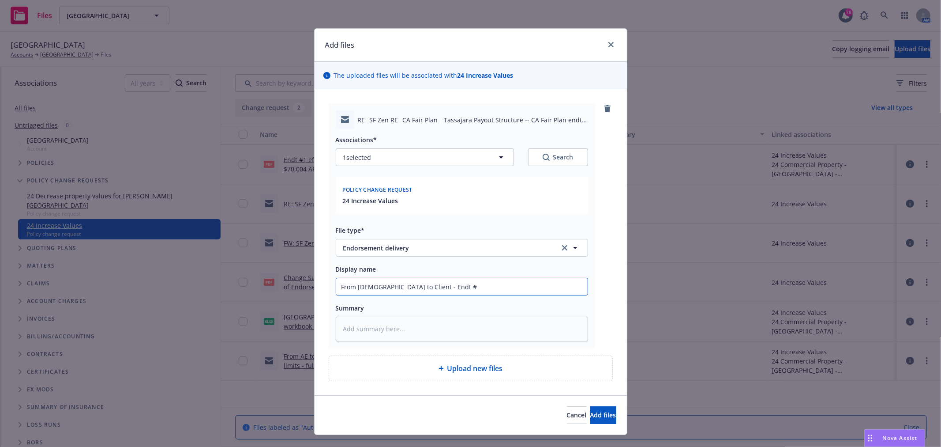
type input "From Gay to Client - Endt #1"
type textarea "x"
type input "From Gay to Client - Endt #1"
type textarea "x"
type input "From Gay to Client - Endt #1 -"
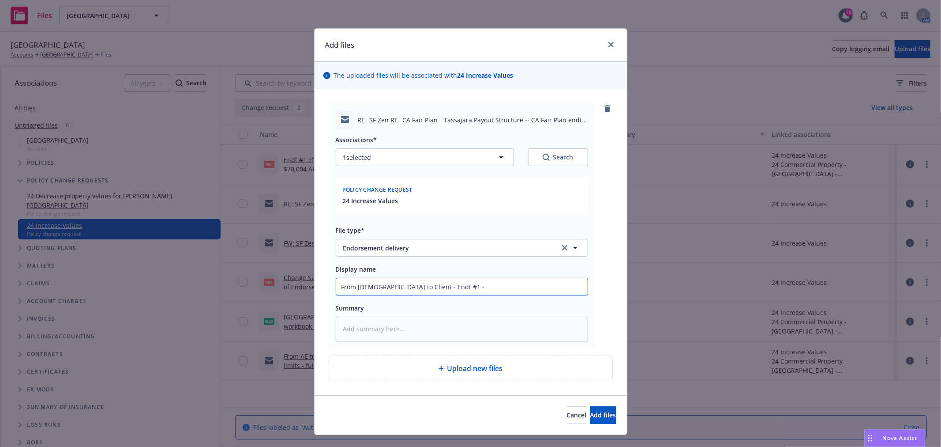
type textarea "x"
type input "From Gay to Client - Endt #1 -"
type textarea "x"
type input "From Gay to Client - Endt #1 - I"
type textarea "x"
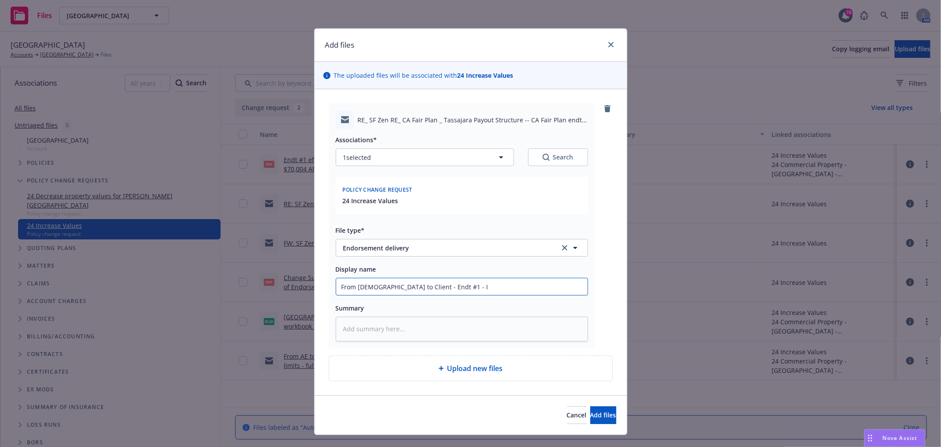
type input "From Gay to Client - Endt #1 - In"
type textarea "x"
type input "From Gay to Client - Endt #1 - Inv"
type textarea "x"
type input "From Gay to Client - Endt #1 - In"
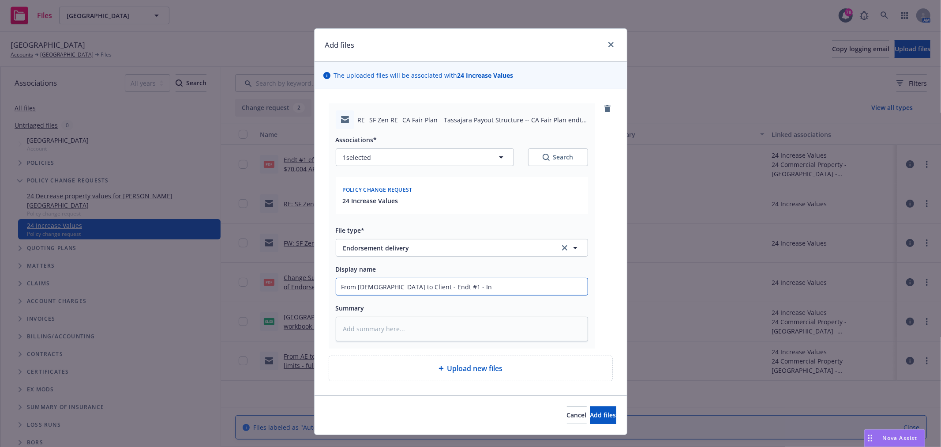
type textarea "x"
type input "From Gay to Client - Endt #1 - Inc"
type textarea "x"
type input "From Gay to Client - Endt #1 - Incr"
type textarea "x"
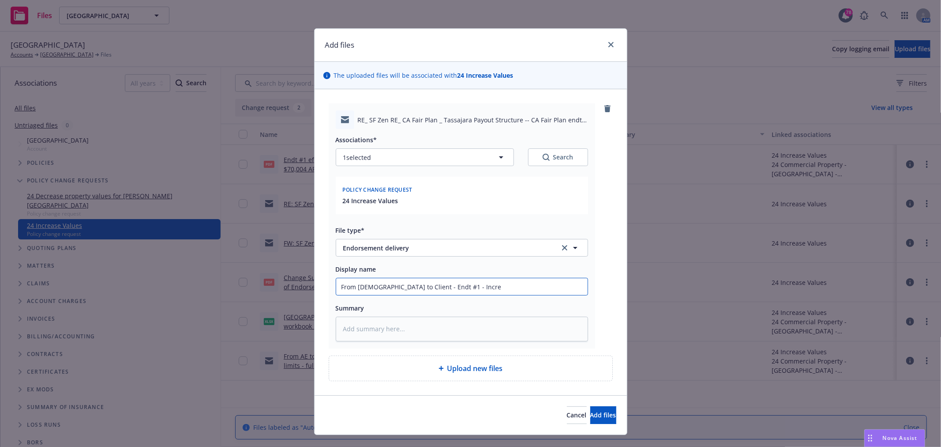
type input "From Gay to Client - Endt #1 - Increa"
type textarea "x"
type input "From Gay to Client - Endt #1 - Increas"
type textarea "x"
type input "From Gay to Client - Endt #1 - Increasi"
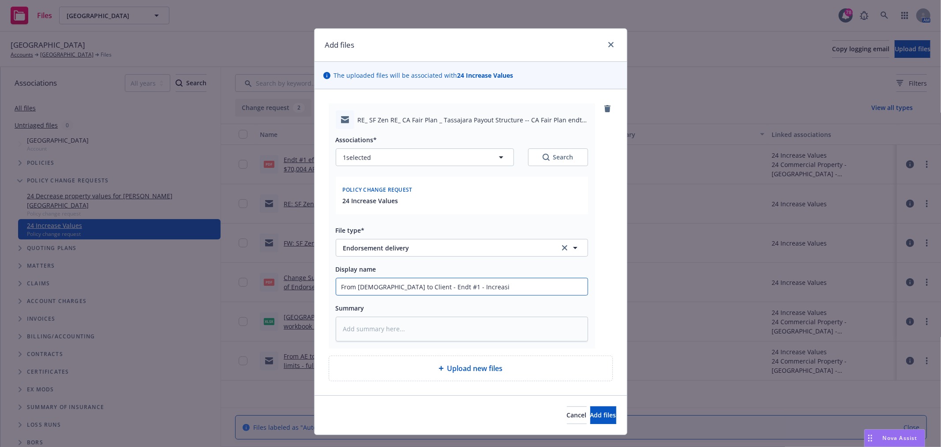
type textarea "x"
type input "From Gay to Client - Endt #1 - Increasing"
type textarea "x"
type input "From Gay to Client - Endt #1 - Increasing"
type textarea "x"
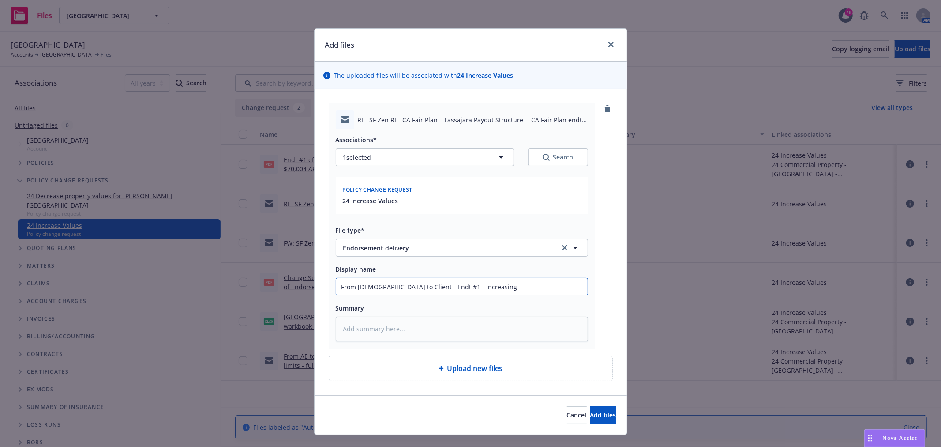
type input "From Gay to Client - Endt #1 - Increasing v"
type textarea "x"
type input "From Gay to Client - Endt #1 - Increasing va"
type textarea "x"
type input "From Gay to Client - Endt #1 - Increasing valu"
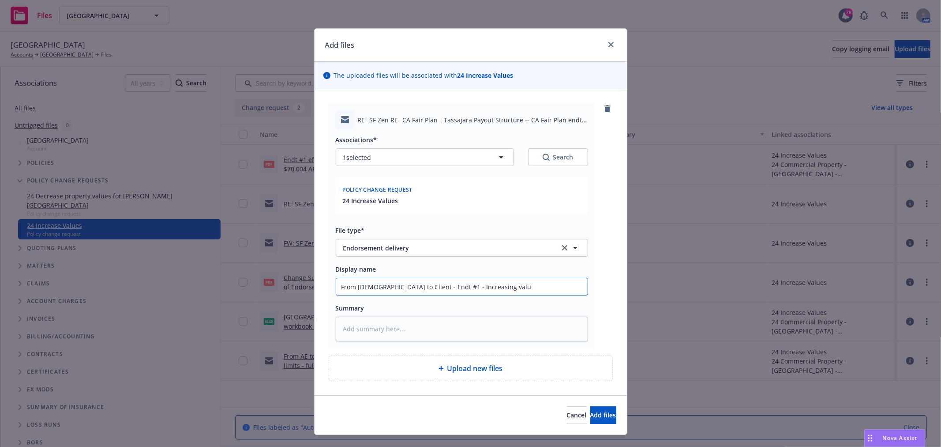
type textarea "x"
type input "From Gay to Client - Endt #1 - Increasing value"
type textarea "x"
type input "From Gay to Client - Endt #1 - Increasing values"
click at [421, 288] on input "From Gay to Client - Endt #1 - Increasing values" at bounding box center [462, 286] width 252 height 17
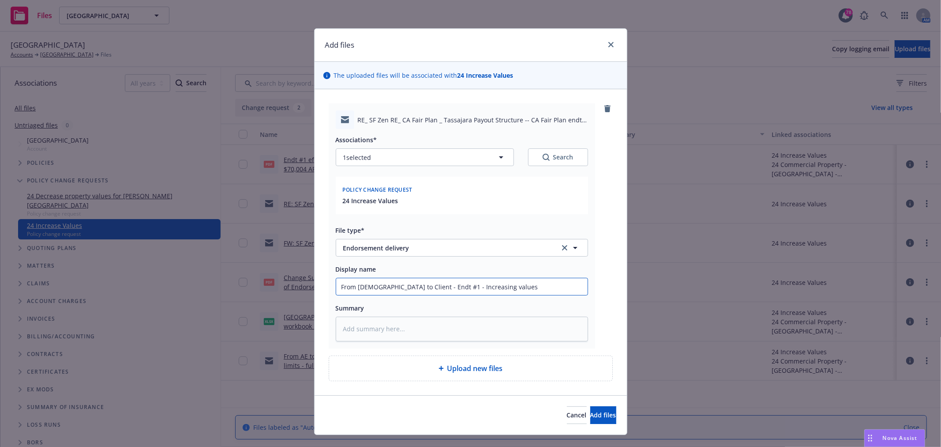
type textarea "x"
type input "From Gay to Client - Endt #1 e- Increasing values"
type textarea "x"
type input "From Gay to Client - Endt #1 ef- Increasing values"
type textarea "x"
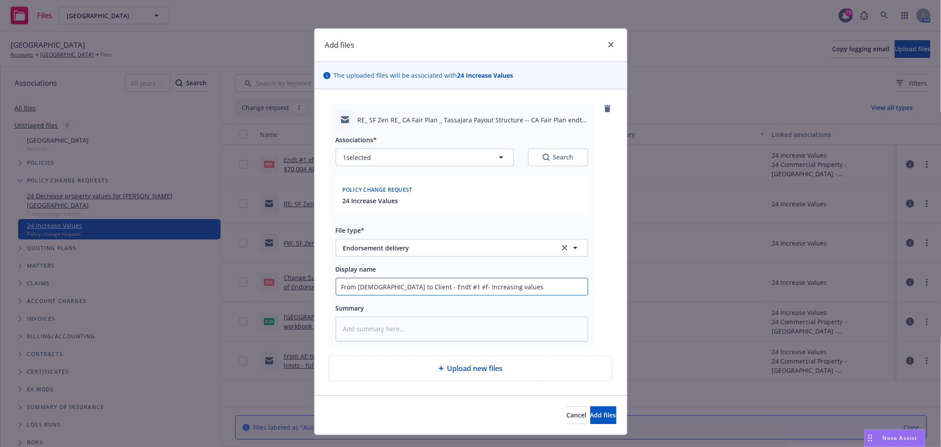
type input "From Gay to Client - Endt #1 eff- Increasing values"
type textarea "x"
type input "From Gay to Client - Endt #1 eff - Increasing values"
type textarea "x"
type input "From Gay to Client - Endt #1 eff 1- Increasing values"
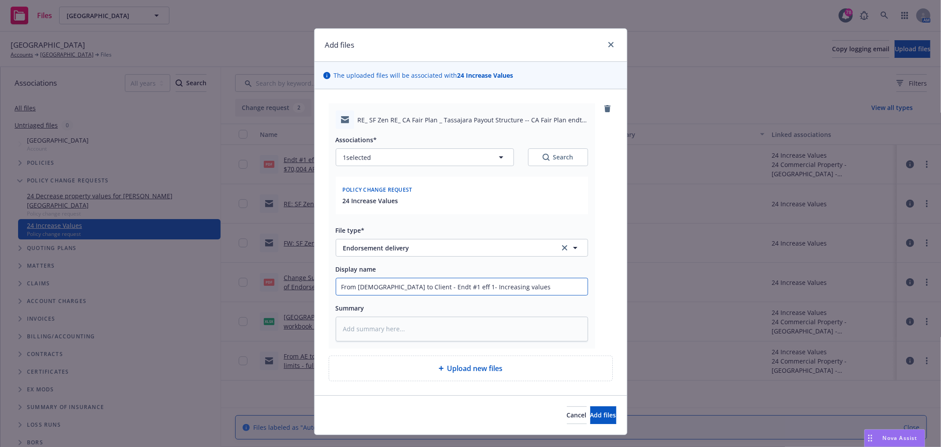
type textarea "x"
type input "From Gay to Client - Endt #1 eff 11- Increasing values"
type textarea "x"
type input "From Gay to Client - Endt #1 eff 11.- Increasing values"
type textarea "x"
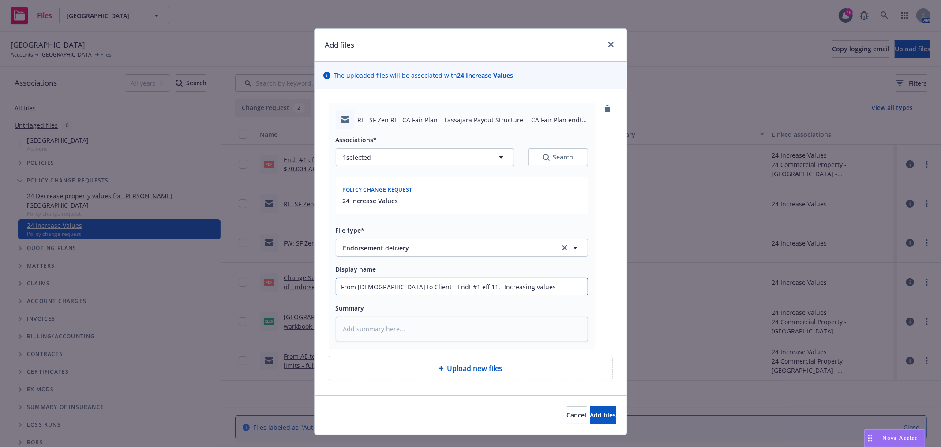
type input "From Gay to Client - Endt #1 eff 11.9- Increasing values"
type textarea "x"
type input "From Gay to Client - Endt #1 eff 11.9.- Increasing values"
type textarea "x"
type input "From Gay to Client - Endt #1 eff 11.9.2- Increasing values"
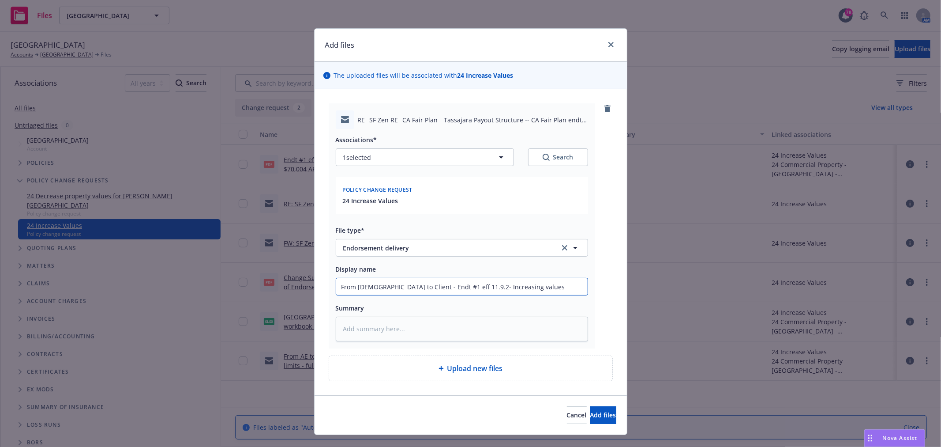
type textarea "x"
type input "From Gay to Client - Endt #1 eff 11.9.24- Increasing values"
type textarea "x"
type input "From Gay to Client - Endt #1 eff 11.9.24 - Increasing values"
click at [599, 408] on button "Add files" at bounding box center [604, 415] width 26 height 18
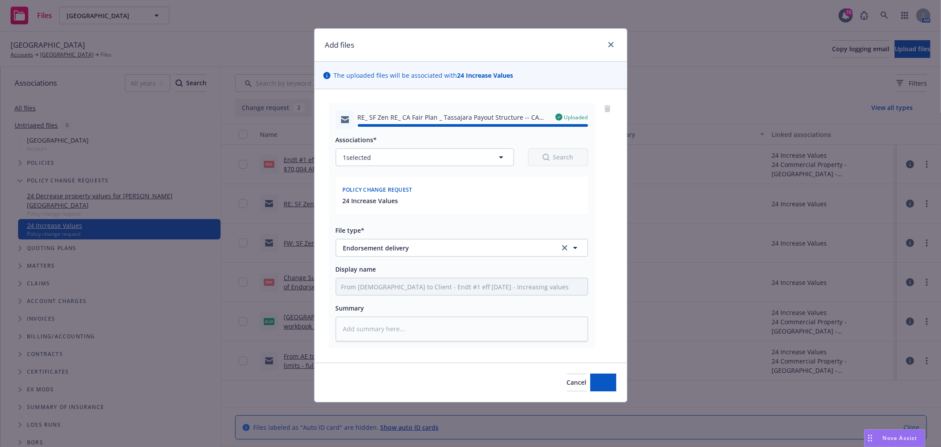
type textarea "x"
